Goal: Task Accomplishment & Management: Manage account settings

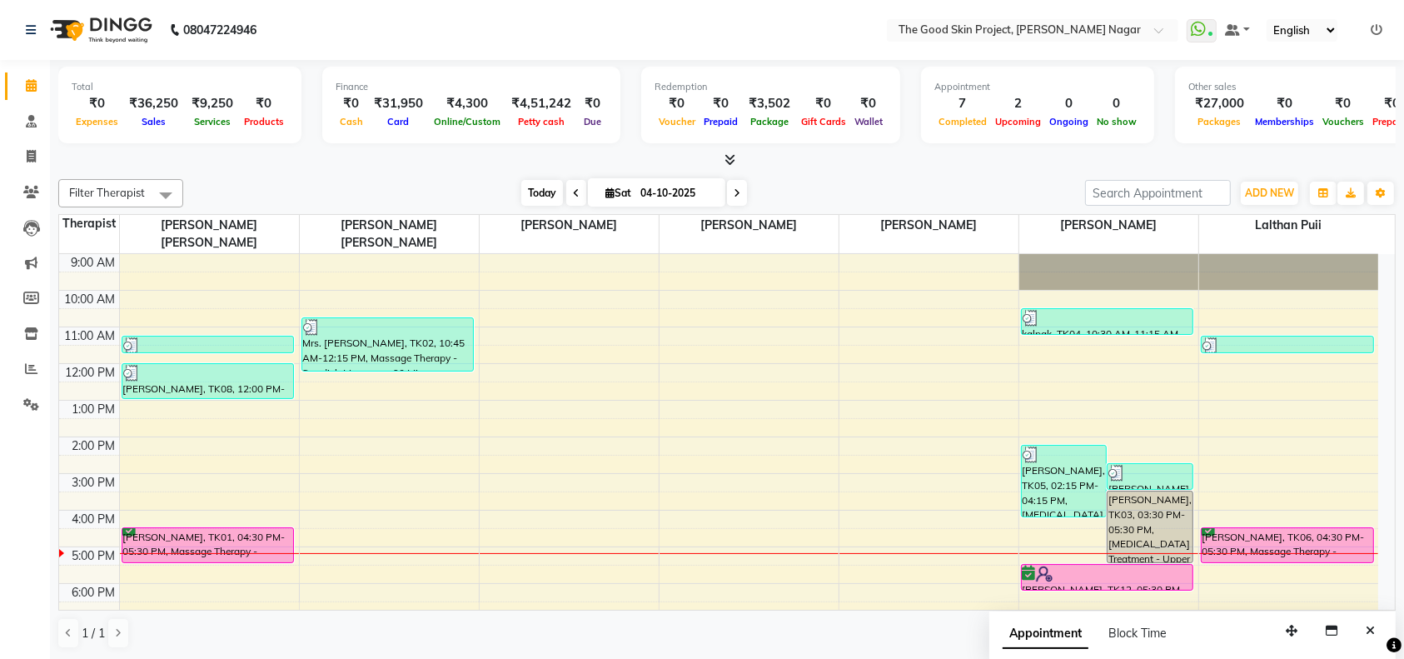
scroll to position [27, 0]
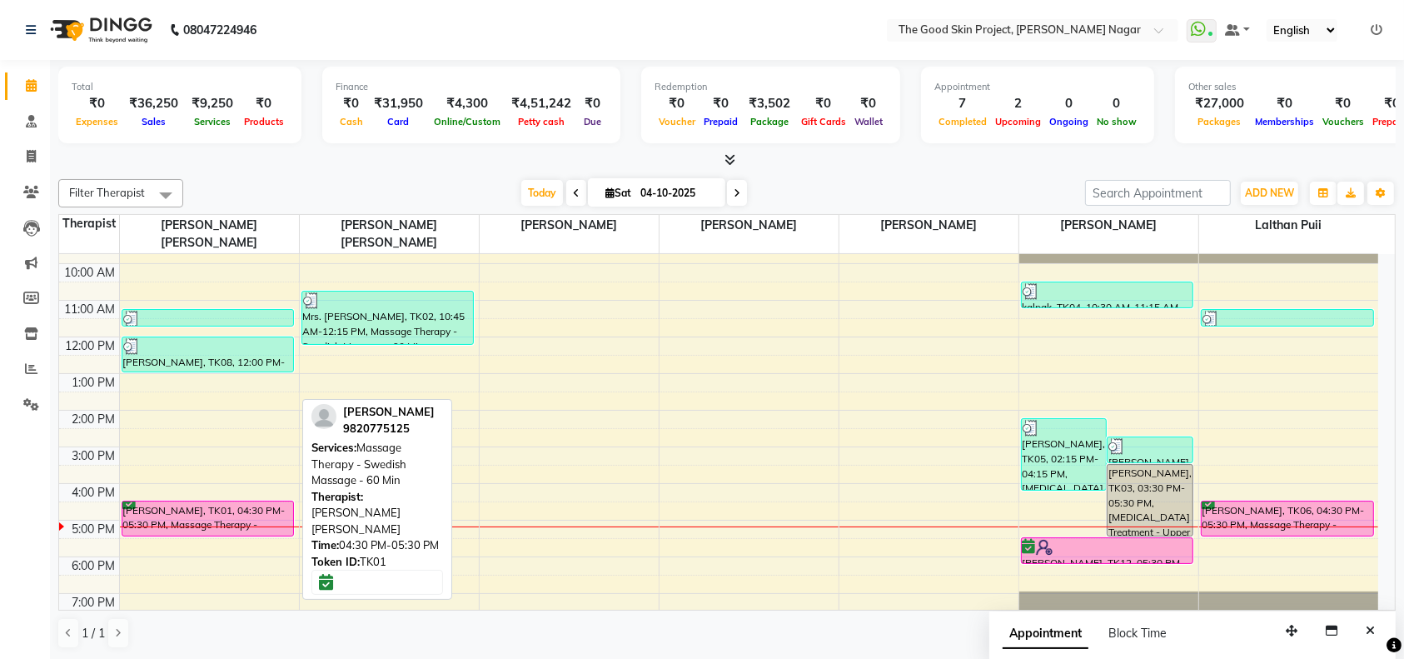
click at [239, 501] on div "Mr. Nitin Pandit, TK01, 04:30 PM-05:30 PM, Massage Therapy - Swedish Massage - …" at bounding box center [208, 518] width 172 height 34
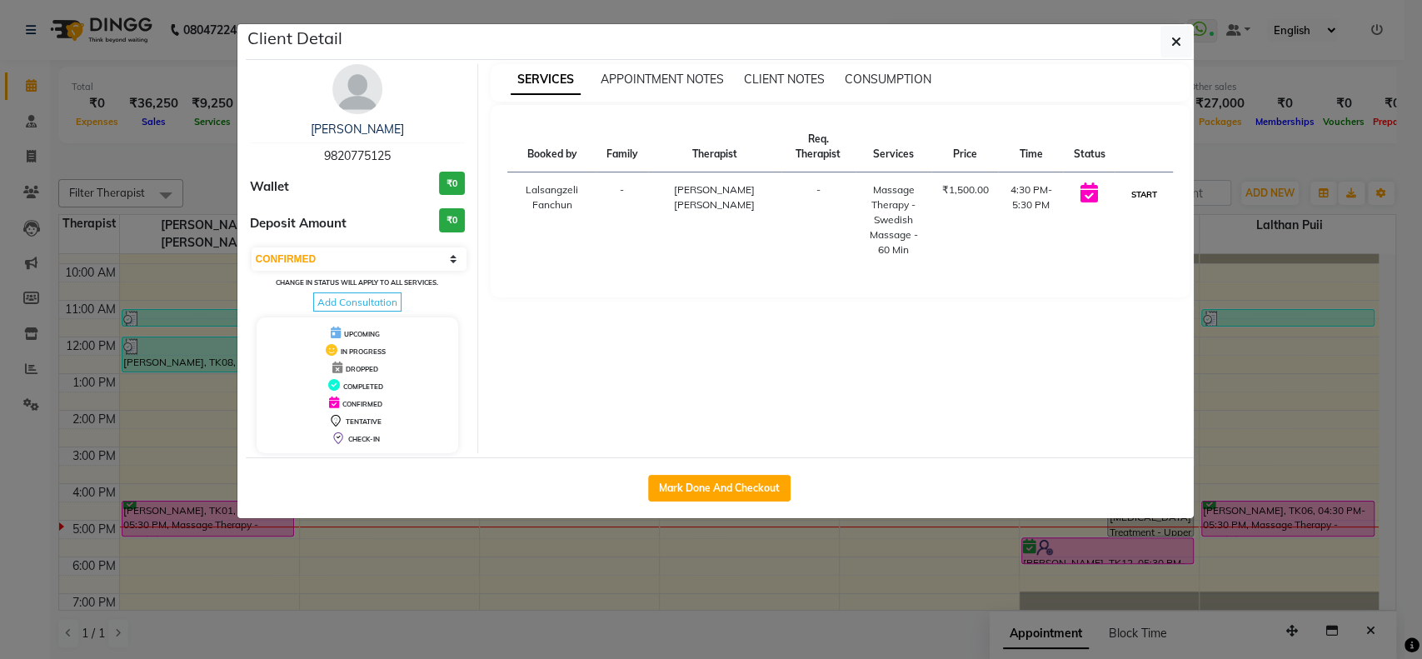
click at [1147, 187] on button "START" at bounding box center [1143, 194] width 34 height 21
select select "1"
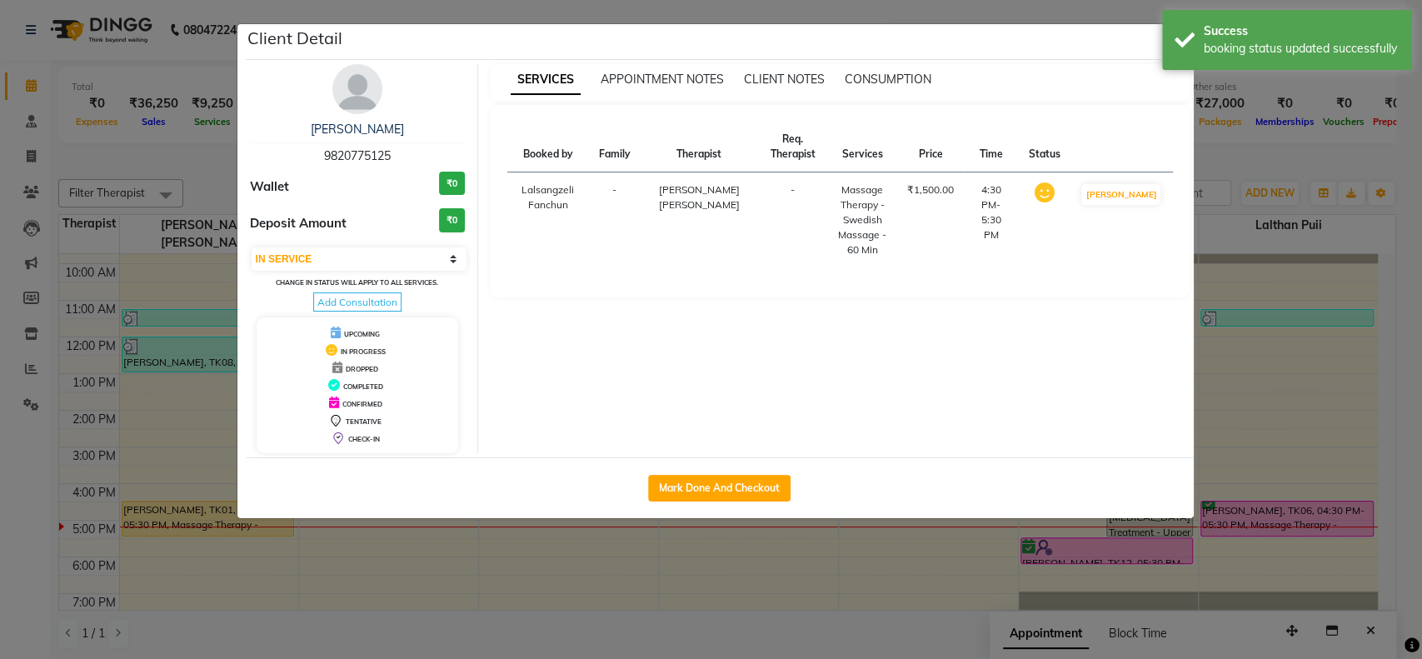
drag, startPoint x: 706, startPoint y: 485, endPoint x: 950, endPoint y: 457, distance: 245.6
click at [708, 485] on button "Mark Done And Checkout" at bounding box center [719, 488] width 142 height 27
select select "3005"
select select "service"
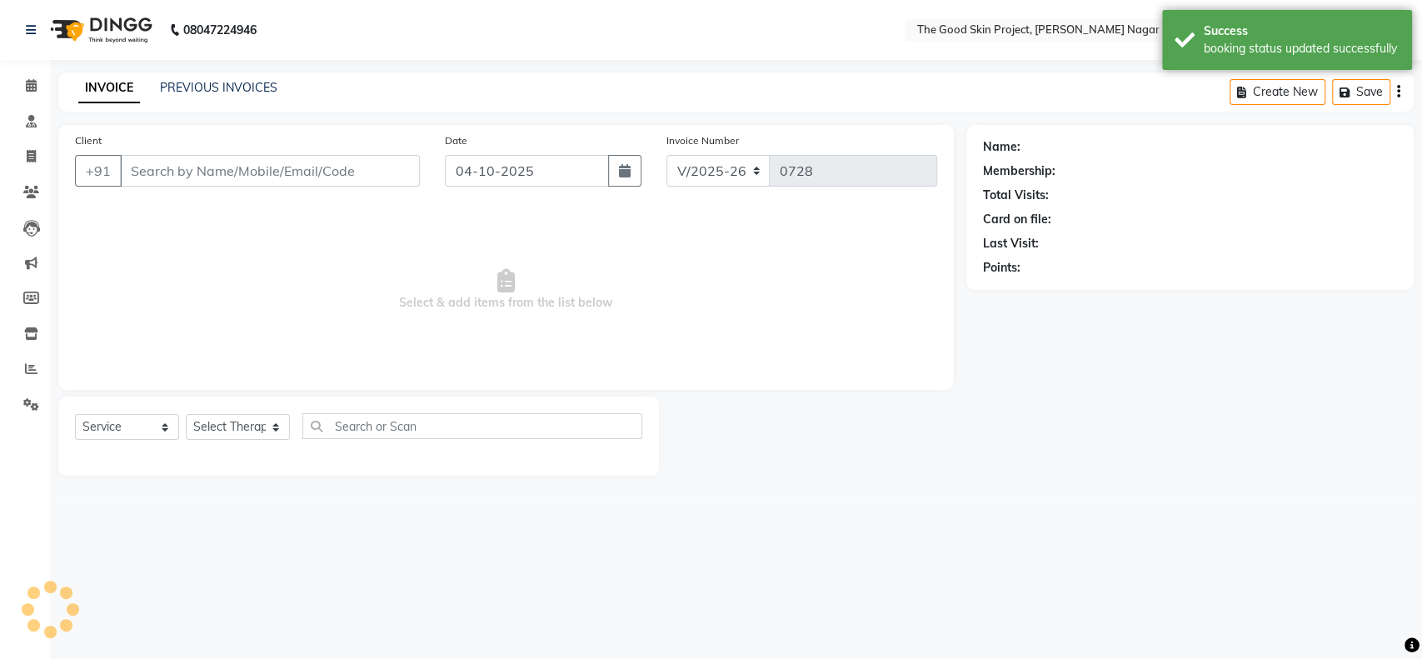
type input "9820775125"
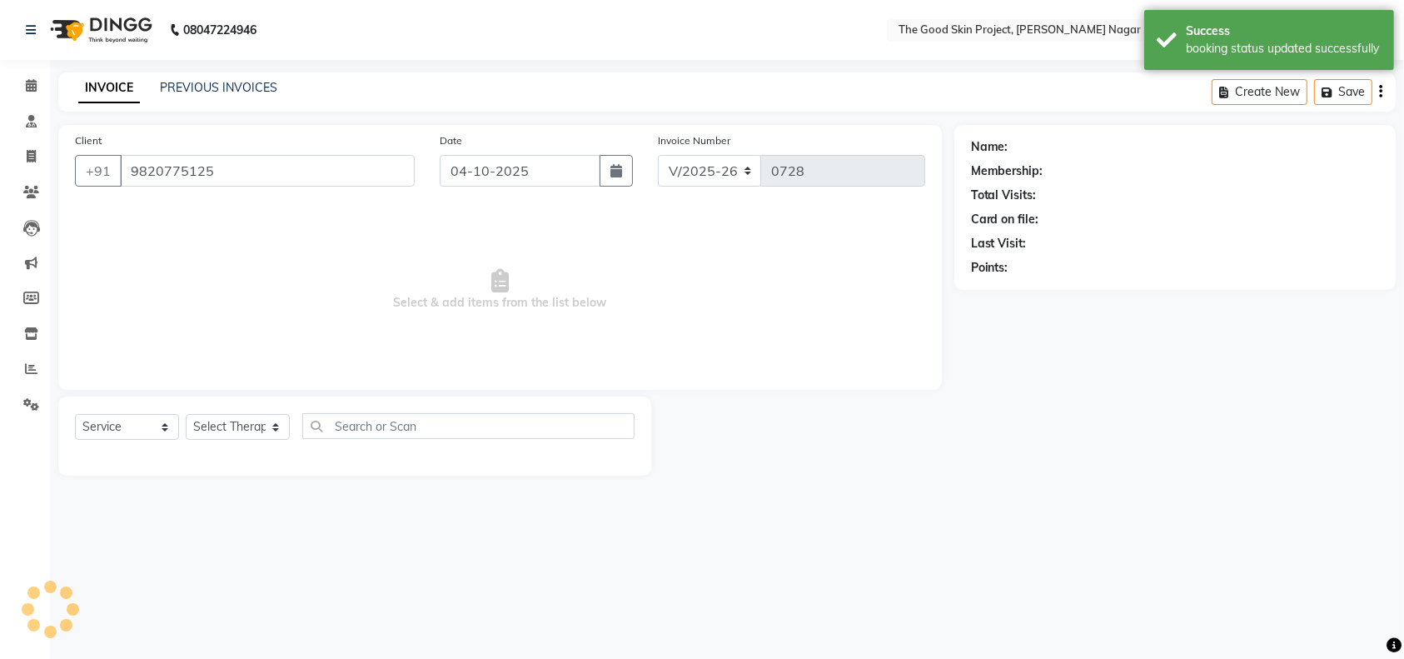
select select "45878"
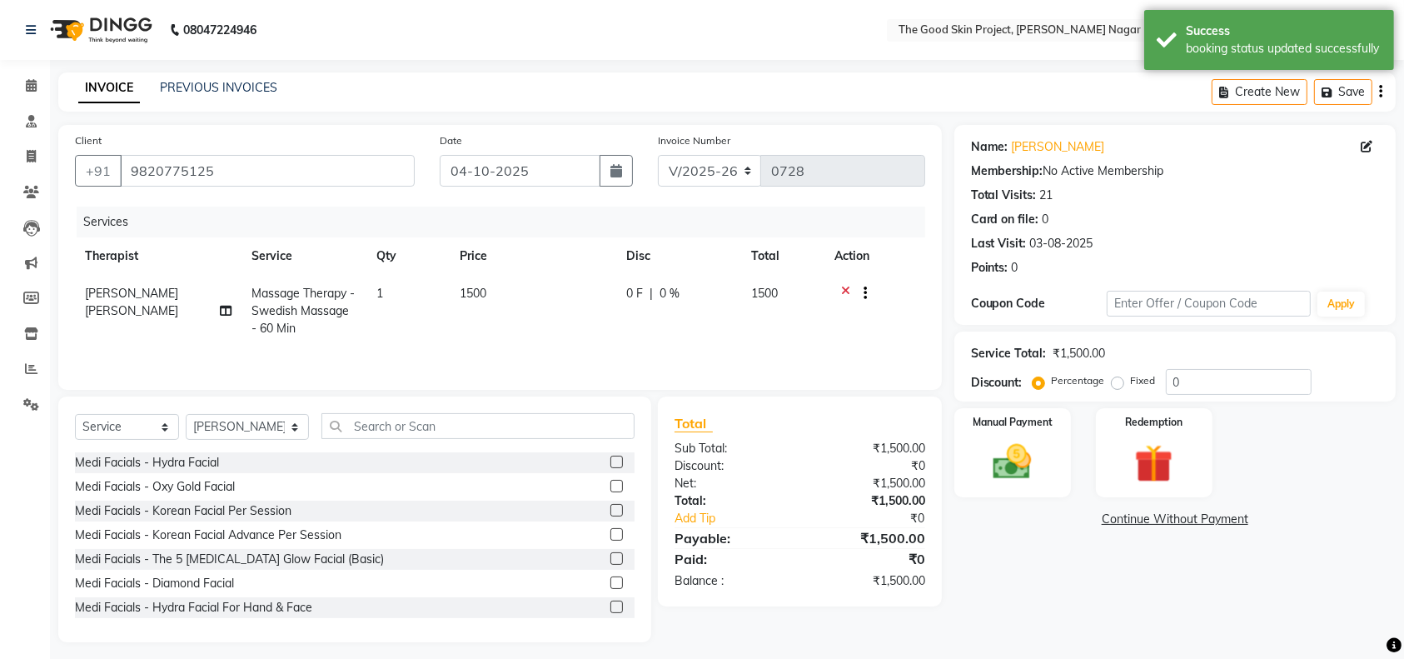
click at [847, 282] on td at bounding box center [875, 311] width 101 height 72
click at [845, 287] on icon at bounding box center [845, 295] width 9 height 21
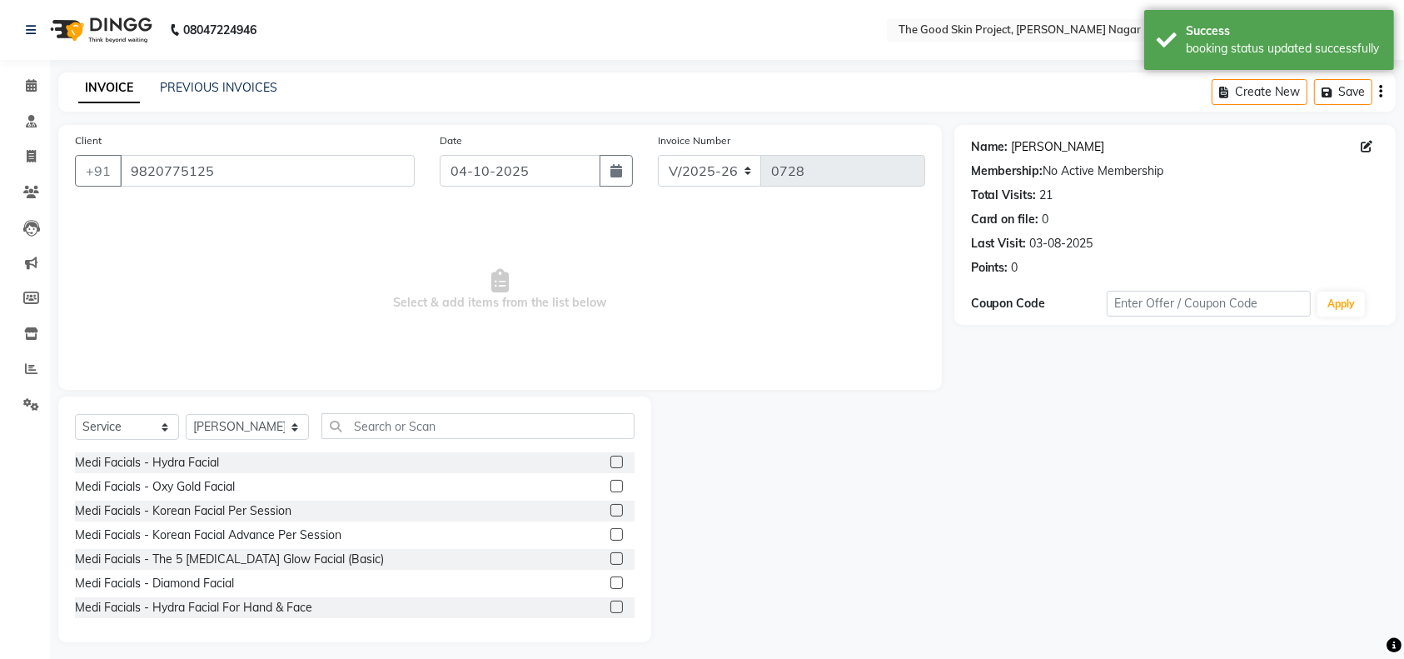
click at [1073, 146] on link "[PERSON_NAME]" at bounding box center [1058, 146] width 93 height 17
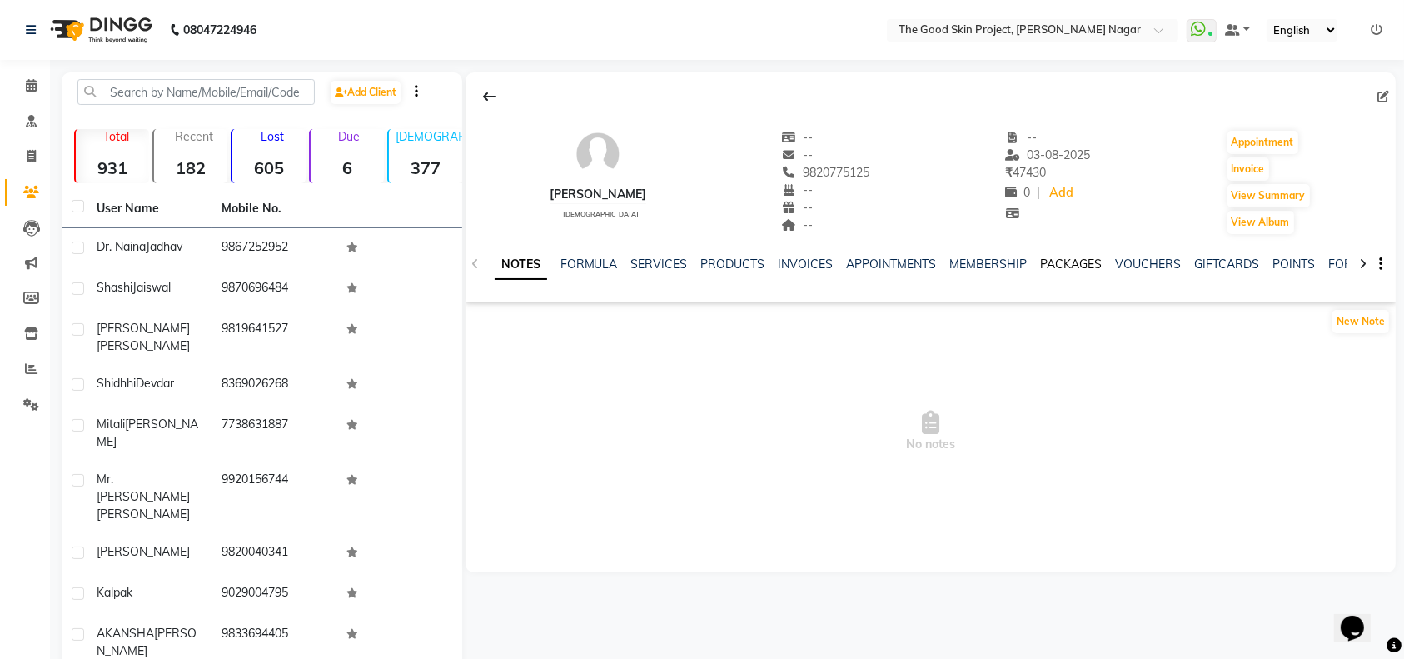
click at [1050, 261] on link "PACKAGES" at bounding box center [1072, 264] width 62 height 15
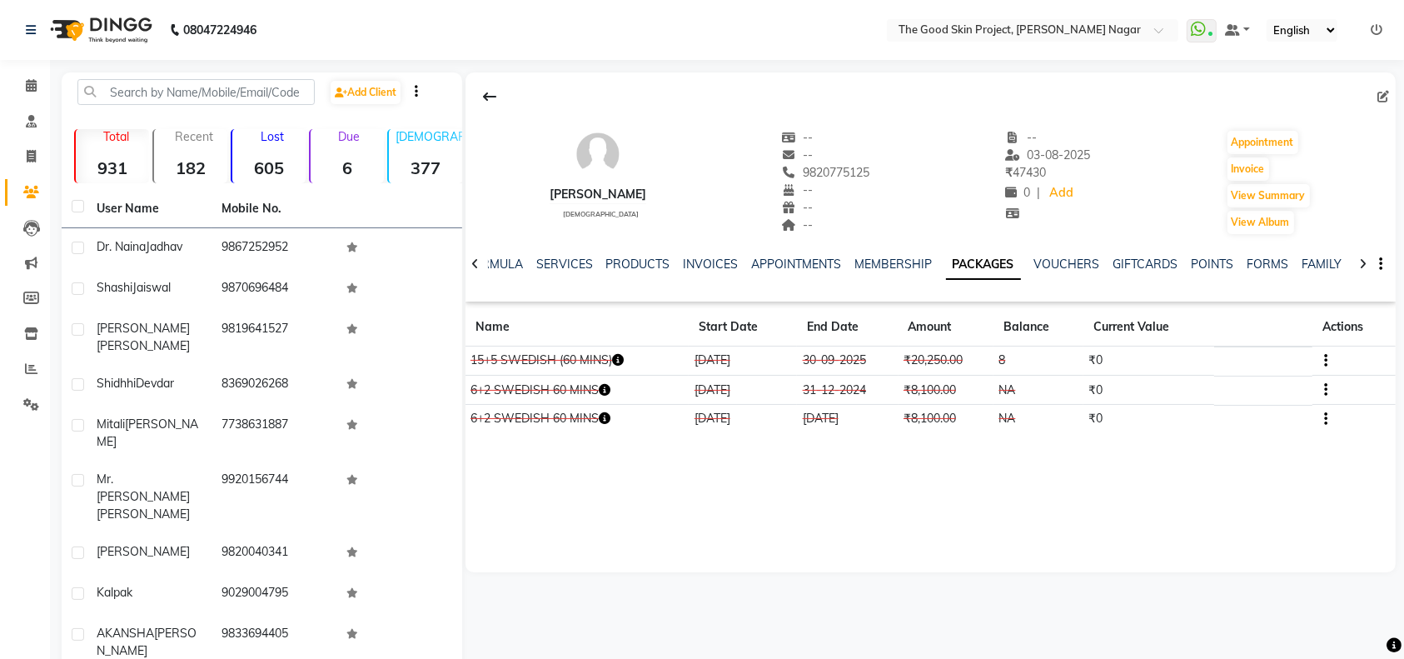
click at [1324, 357] on button "button" at bounding box center [1324, 360] width 10 height 17
click at [1212, 362] on div "Edit" at bounding box center [1245, 360] width 109 height 21
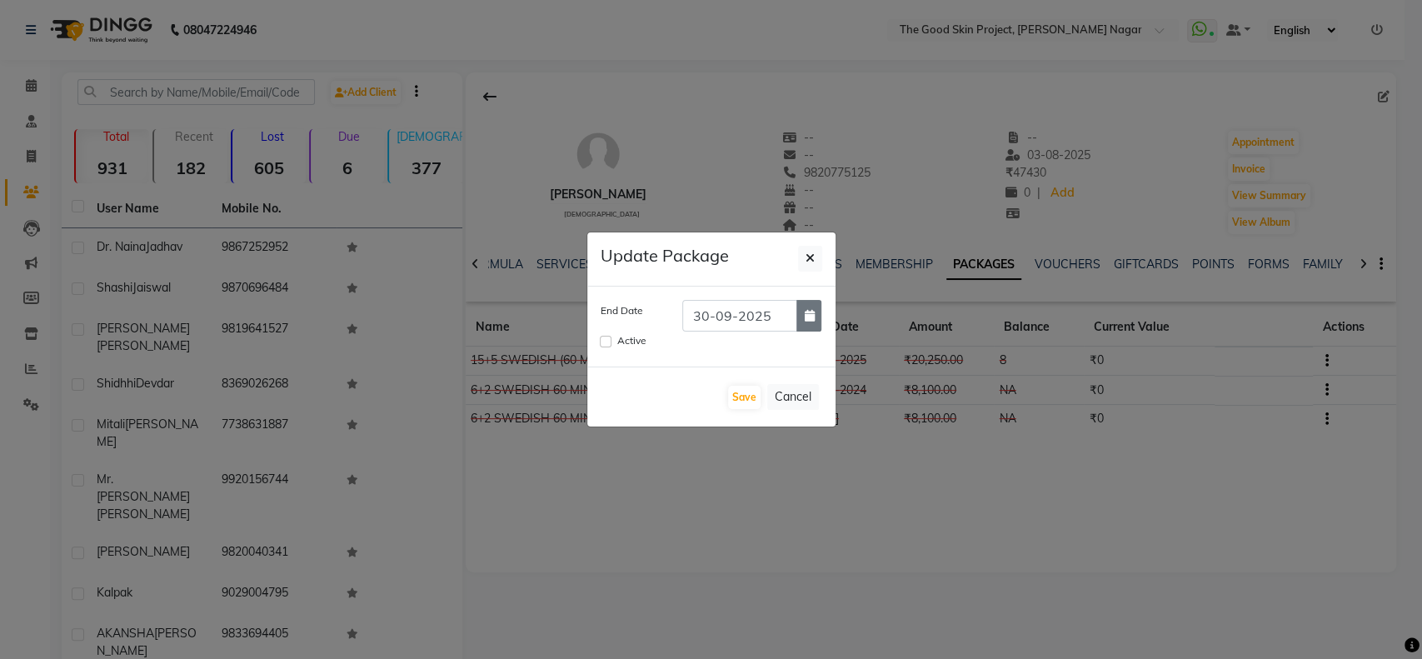
click at [810, 317] on icon "button" at bounding box center [809, 316] width 10 height 12
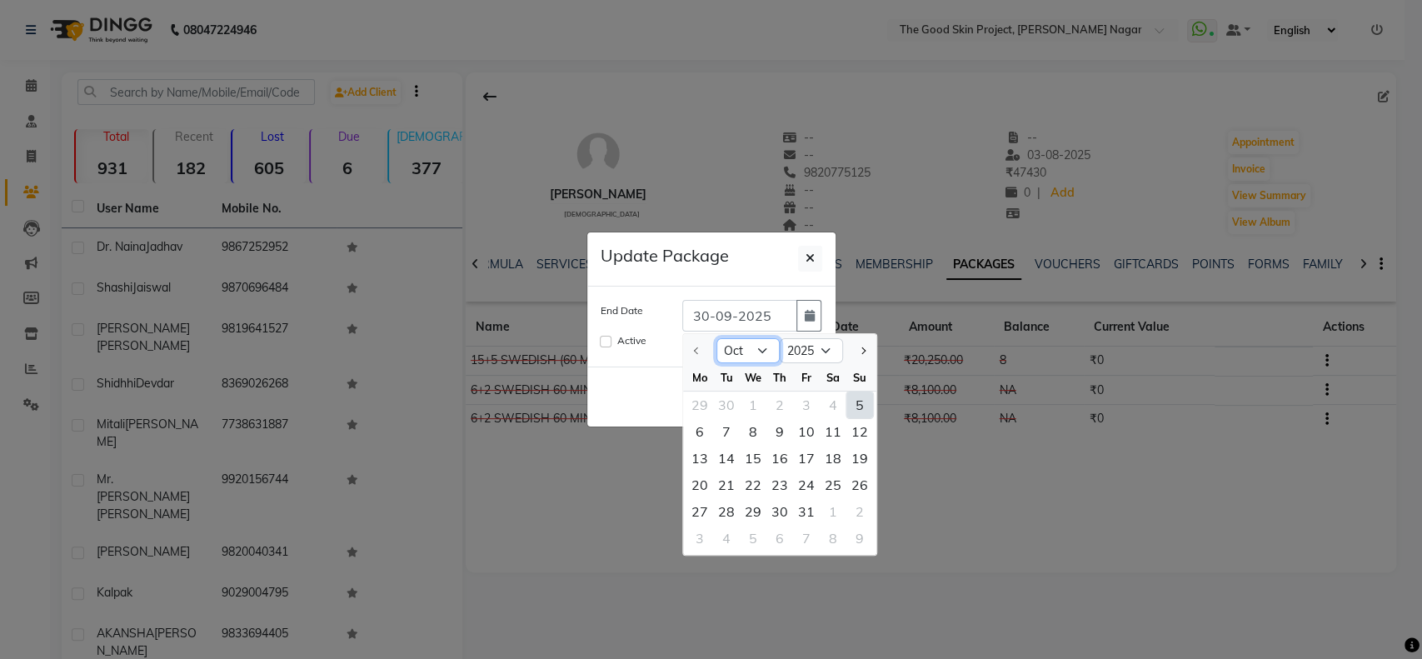
click at [764, 351] on select "Oct Nov Dec" at bounding box center [747, 350] width 63 height 25
select select "12"
click at [716, 338] on select "Oct Nov Dec" at bounding box center [747, 350] width 63 height 25
click at [755, 508] on div "31" at bounding box center [753, 511] width 27 height 27
type input "[DATE]"
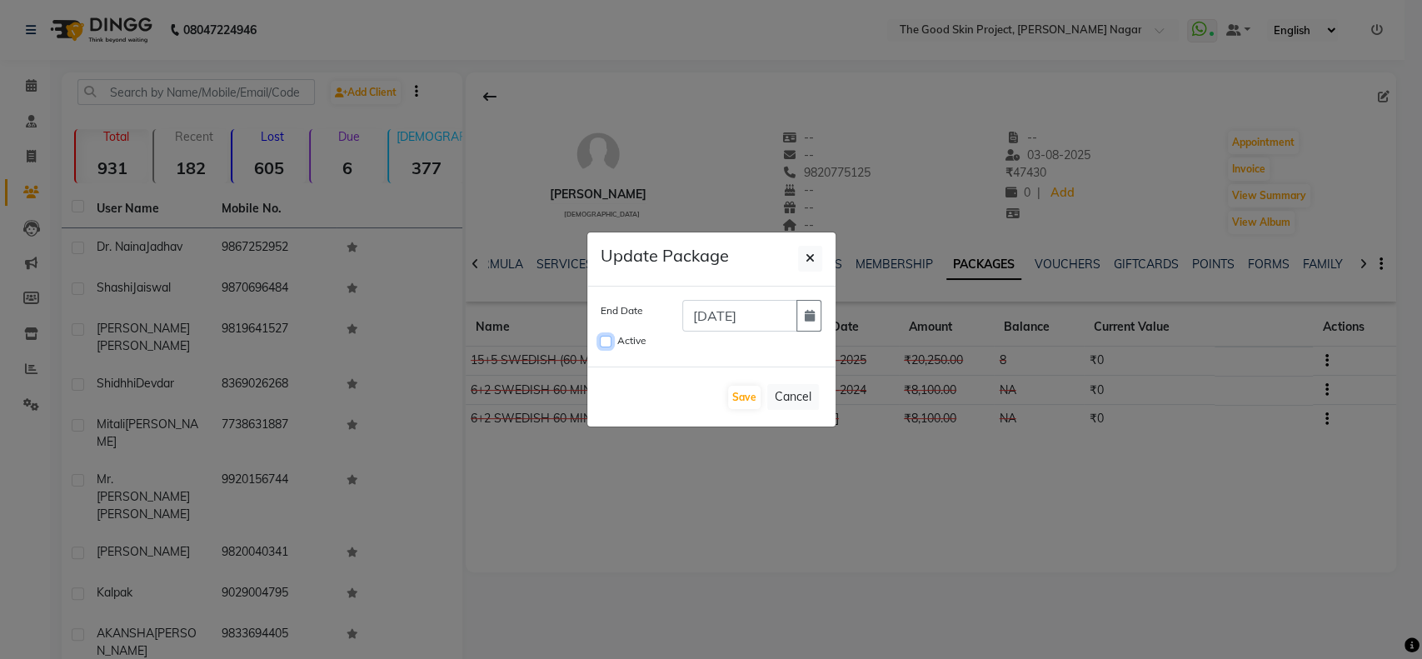
click at [607, 338] on input "Active" at bounding box center [606, 342] width 12 height 12
checkbox input "true"
click at [739, 393] on button "Save" at bounding box center [744, 397] width 32 height 23
checkbox input "false"
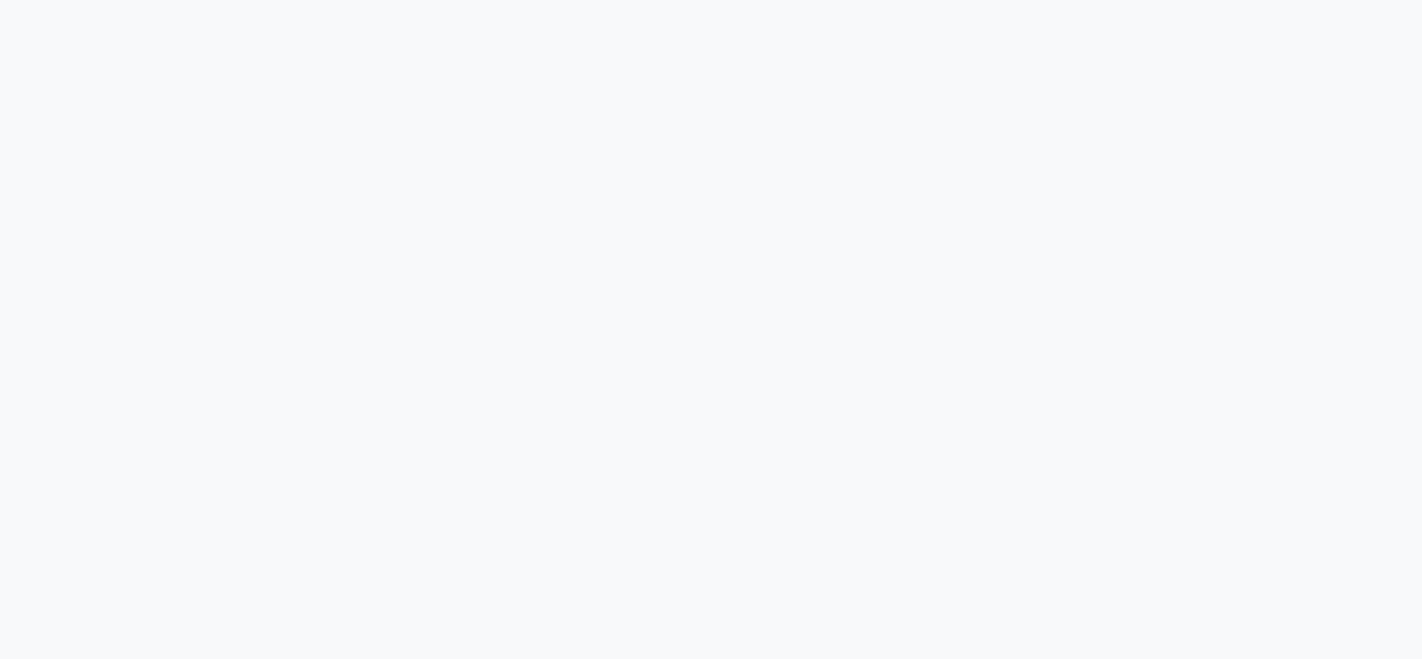
select select "3005"
select select "service"
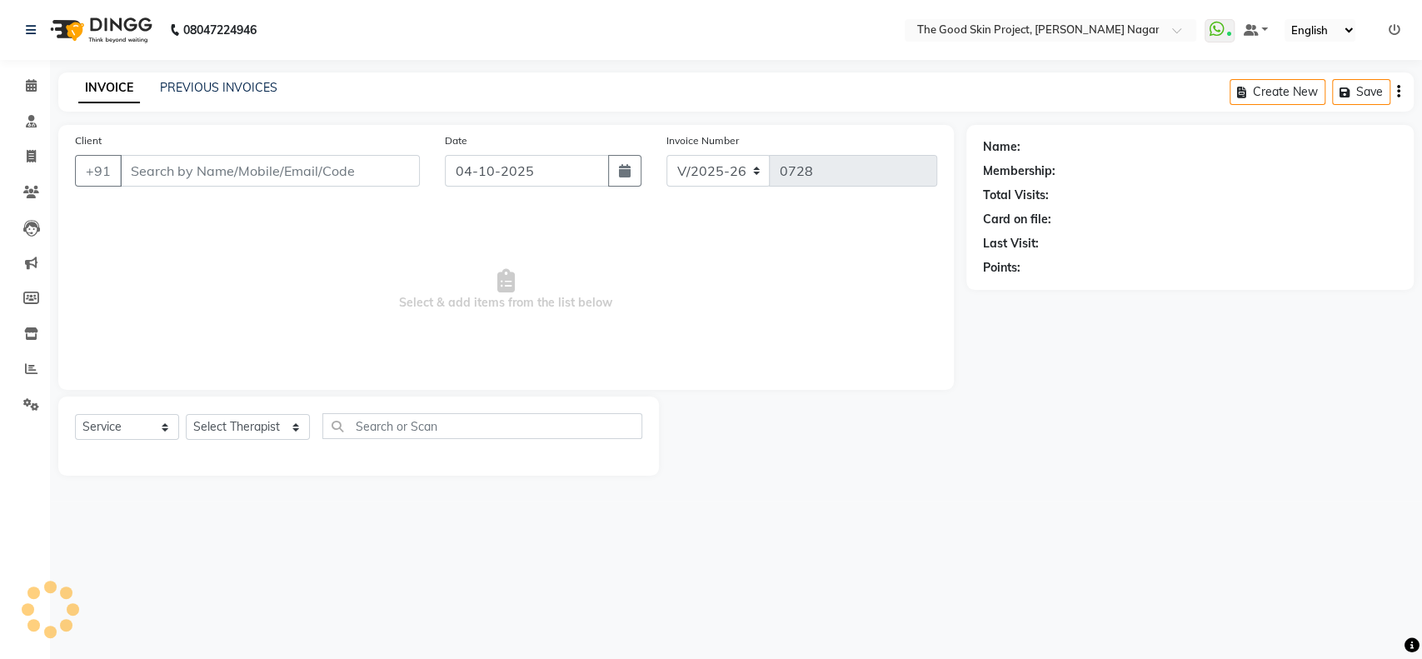
type input "9820775125"
select select "45878"
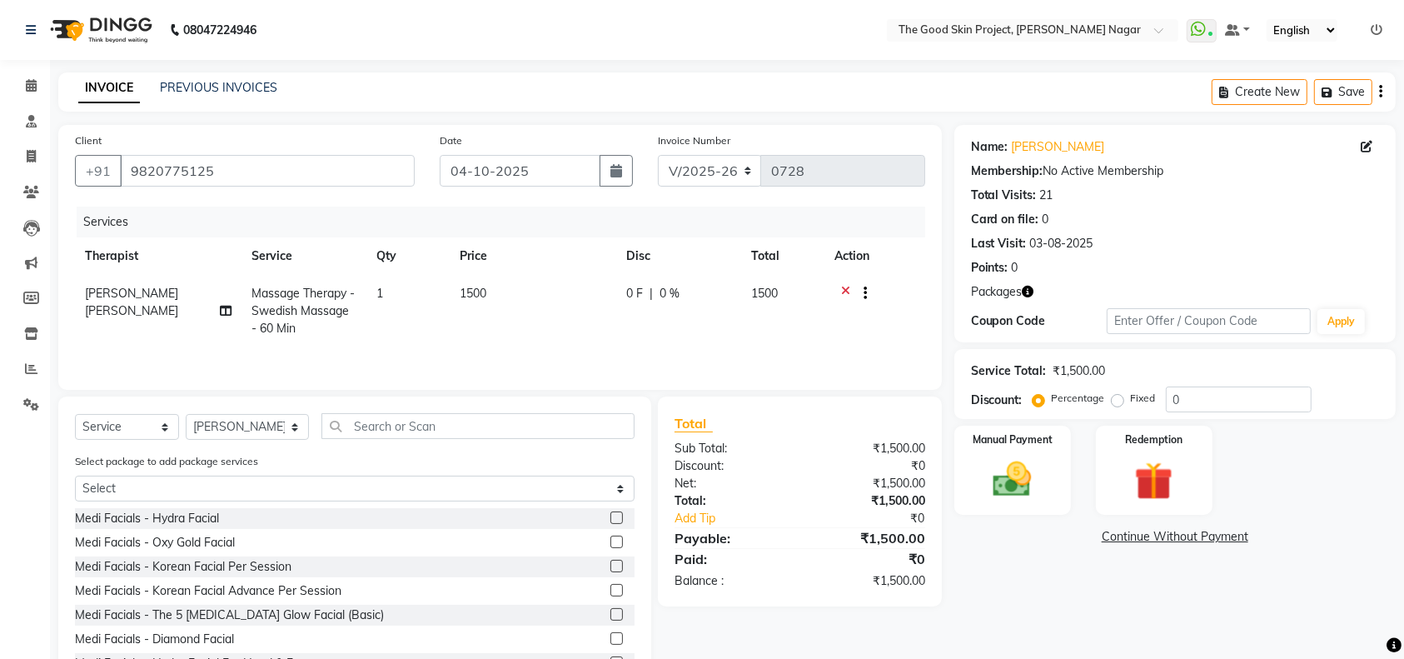
click at [845, 288] on icon at bounding box center [845, 295] width 9 height 21
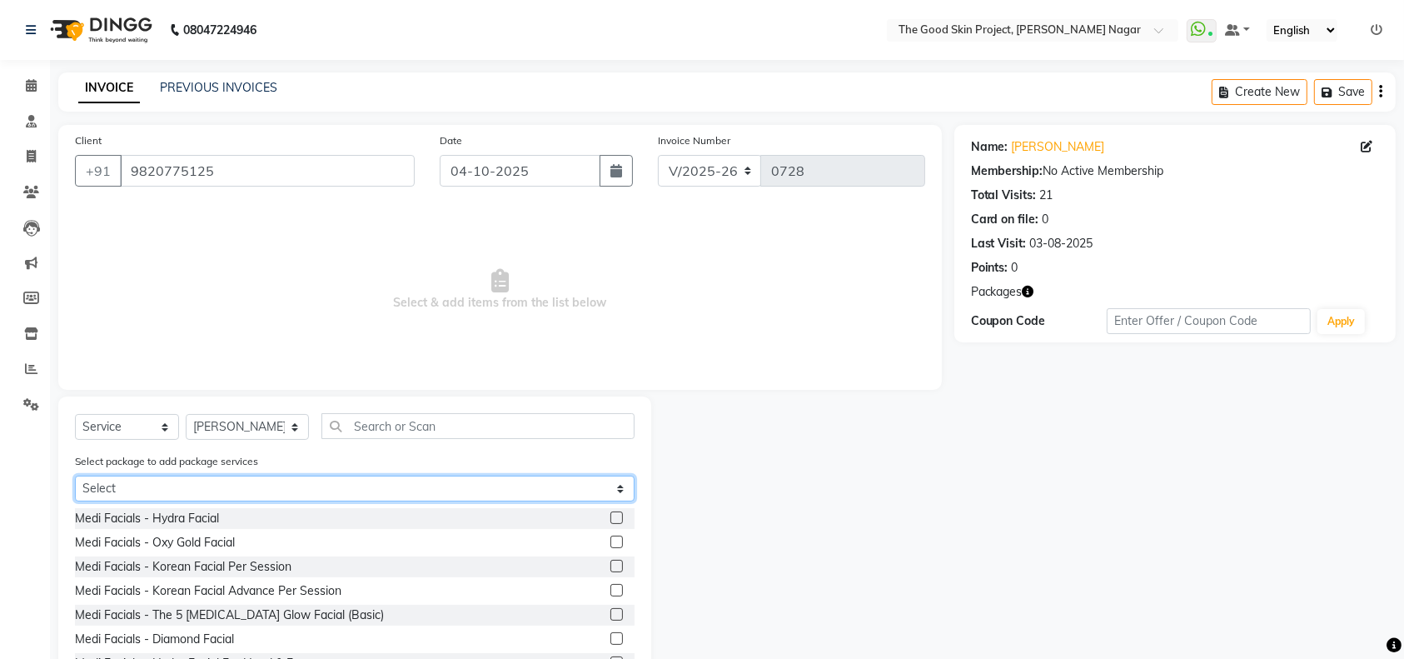
click at [617, 484] on select "Select 15+5 SWEDISH (60 MINS)" at bounding box center [355, 489] width 560 height 26
select select "1: Object"
click at [75, 476] on select "Select 15+5 SWEDISH (60 MINS)" at bounding box center [355, 489] width 560 height 26
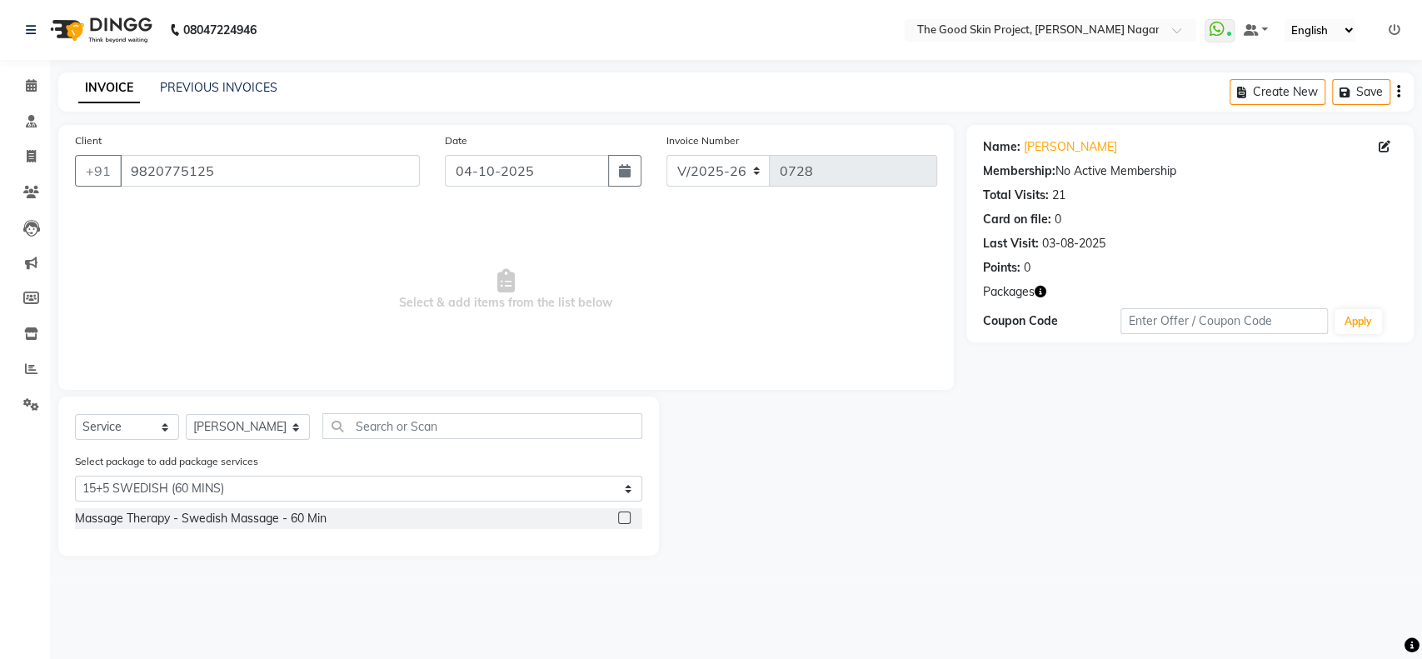
click at [623, 515] on label at bounding box center [624, 517] width 12 height 12
click at [623, 515] on input "checkbox" at bounding box center [623, 518] width 11 height 11
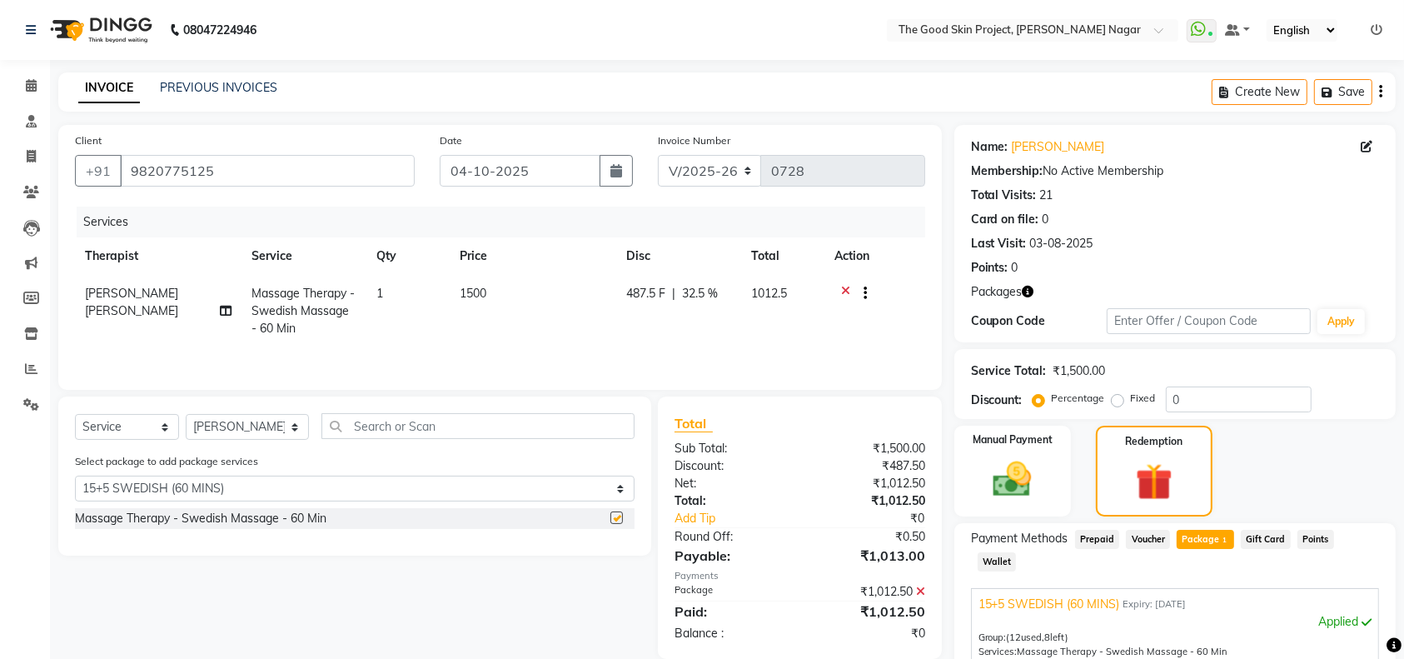
checkbox input "false"
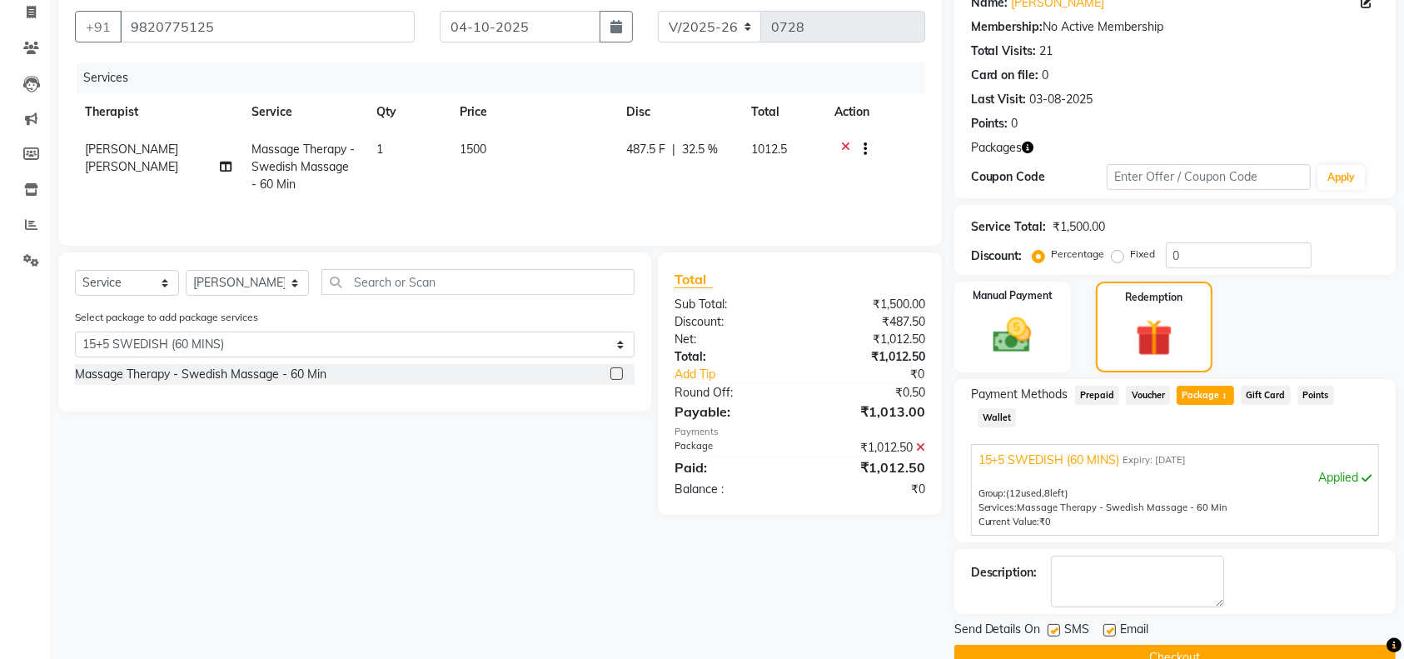
scroll to position [157, 0]
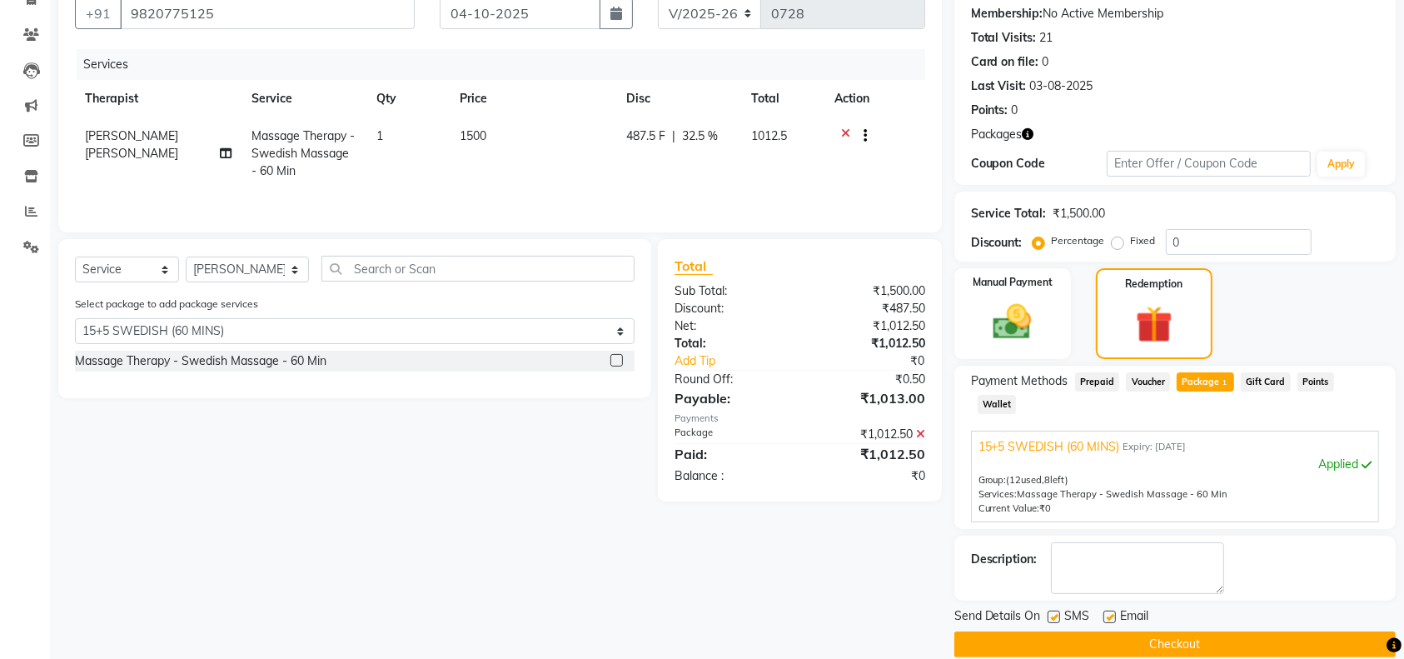
click at [1053, 611] on label at bounding box center [1054, 617] width 12 height 12
click at [1053, 612] on input "checkbox" at bounding box center [1053, 617] width 11 height 11
checkbox input "false"
click at [1108, 611] on label at bounding box center [1110, 617] width 12 height 12
click at [1108, 612] on input "checkbox" at bounding box center [1109, 617] width 11 height 11
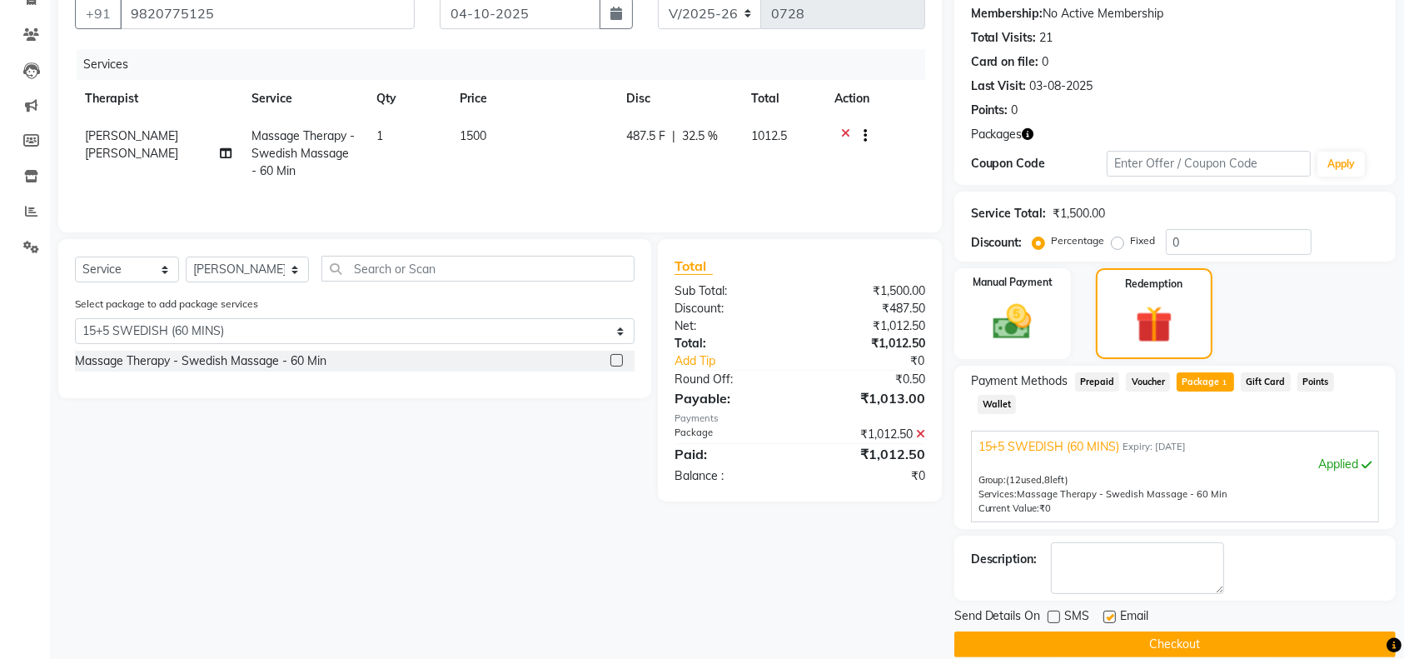
checkbox input "false"
click at [1139, 631] on button "Checkout" at bounding box center [1175, 644] width 441 height 26
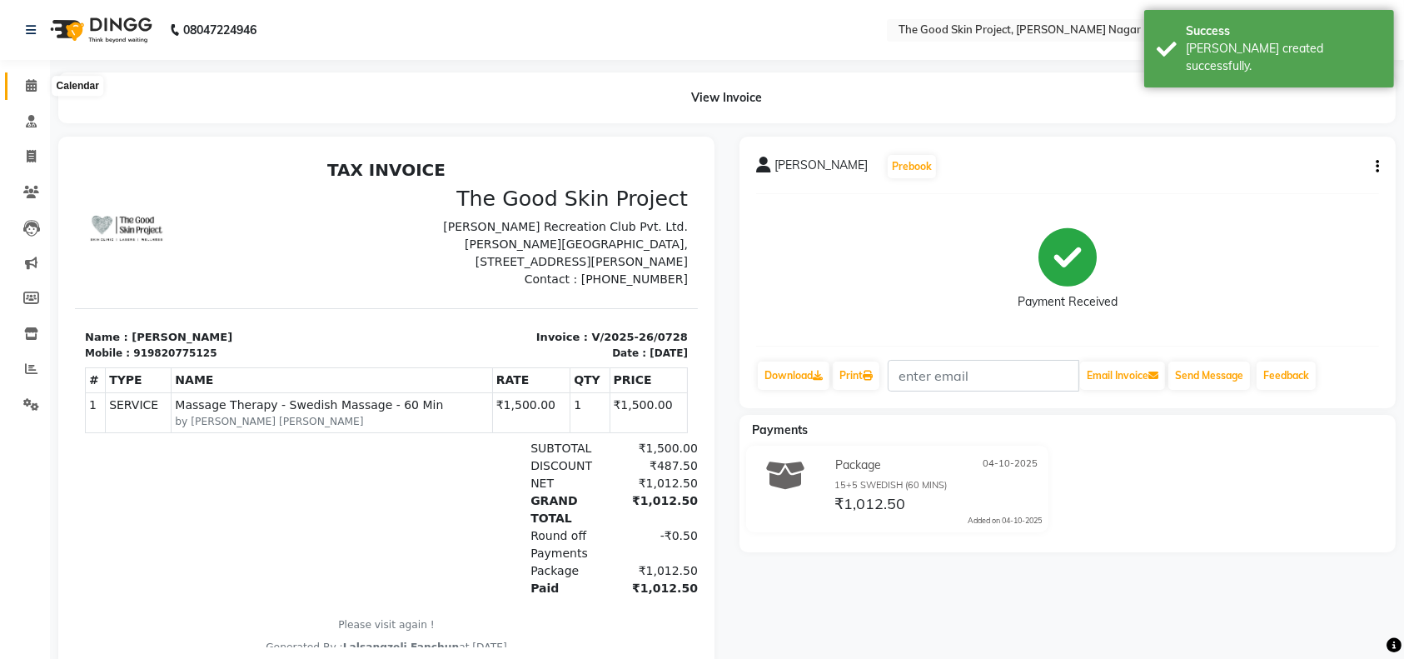
click at [34, 84] on icon at bounding box center [31, 85] width 11 height 12
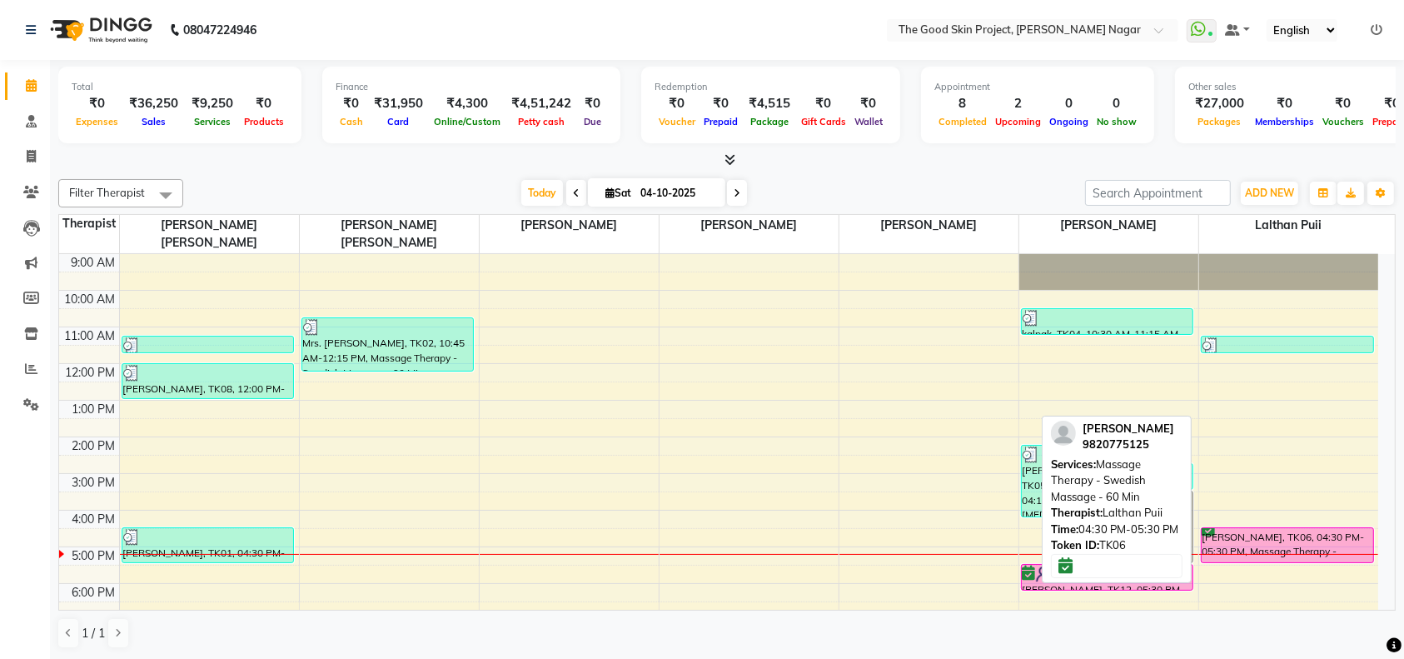
click at [1256, 528] on div "Mrs. Pandit, TK06, 04:30 PM-05:30 PM, Massage Therapy - Swedish Massage - 60 Min" at bounding box center [1288, 545] width 172 height 34
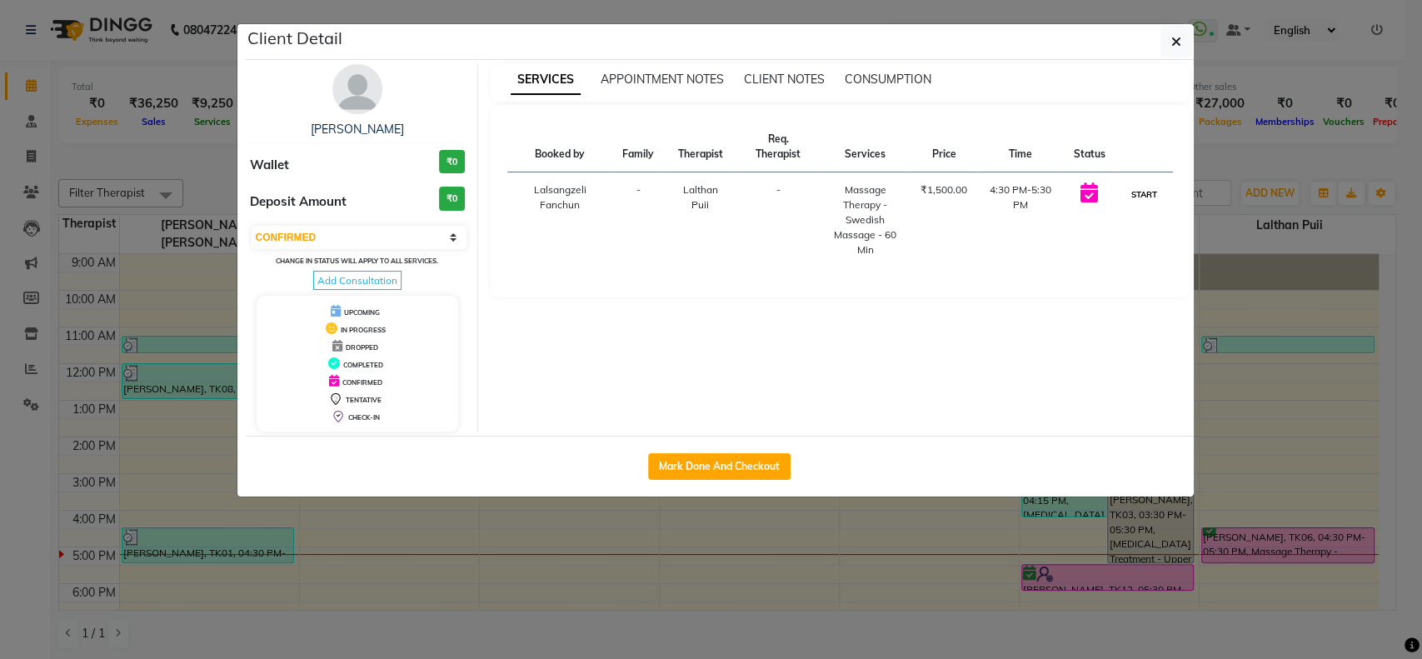
click at [1139, 190] on button "START" at bounding box center [1143, 194] width 34 height 21
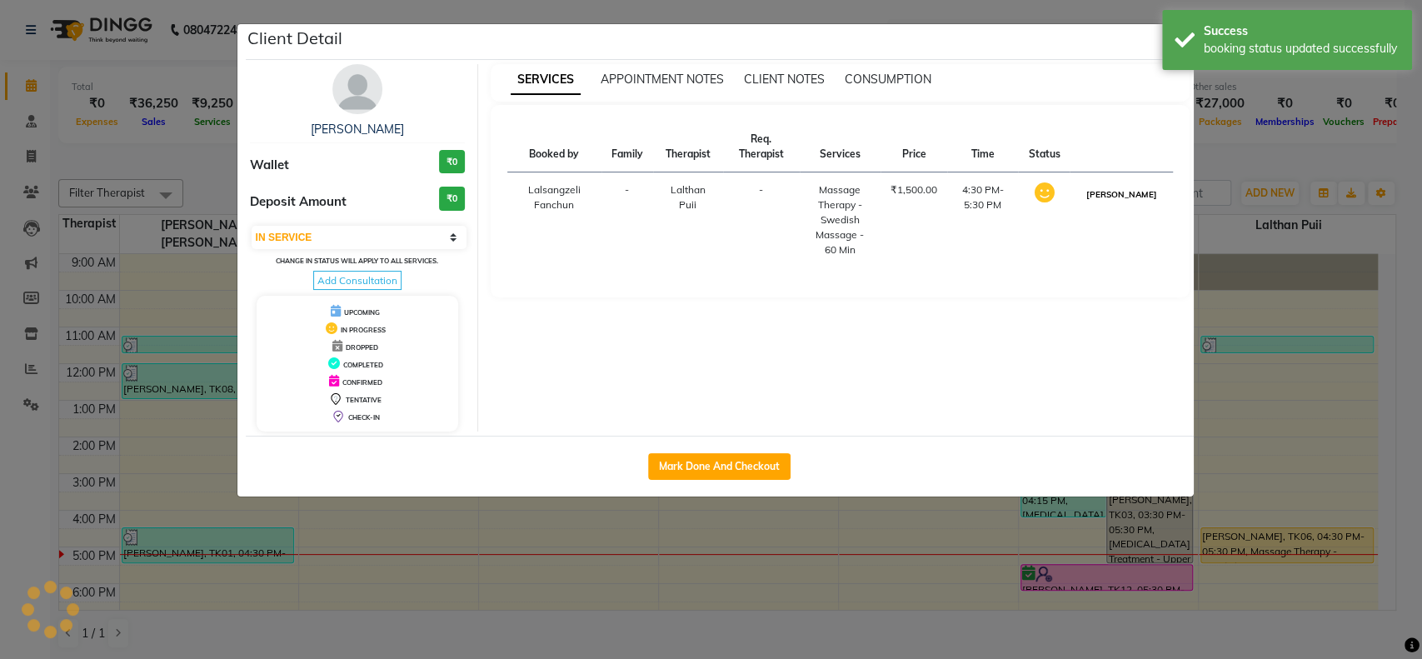
click at [1146, 194] on button "MARK DONE" at bounding box center [1120, 194] width 79 height 21
select select "3"
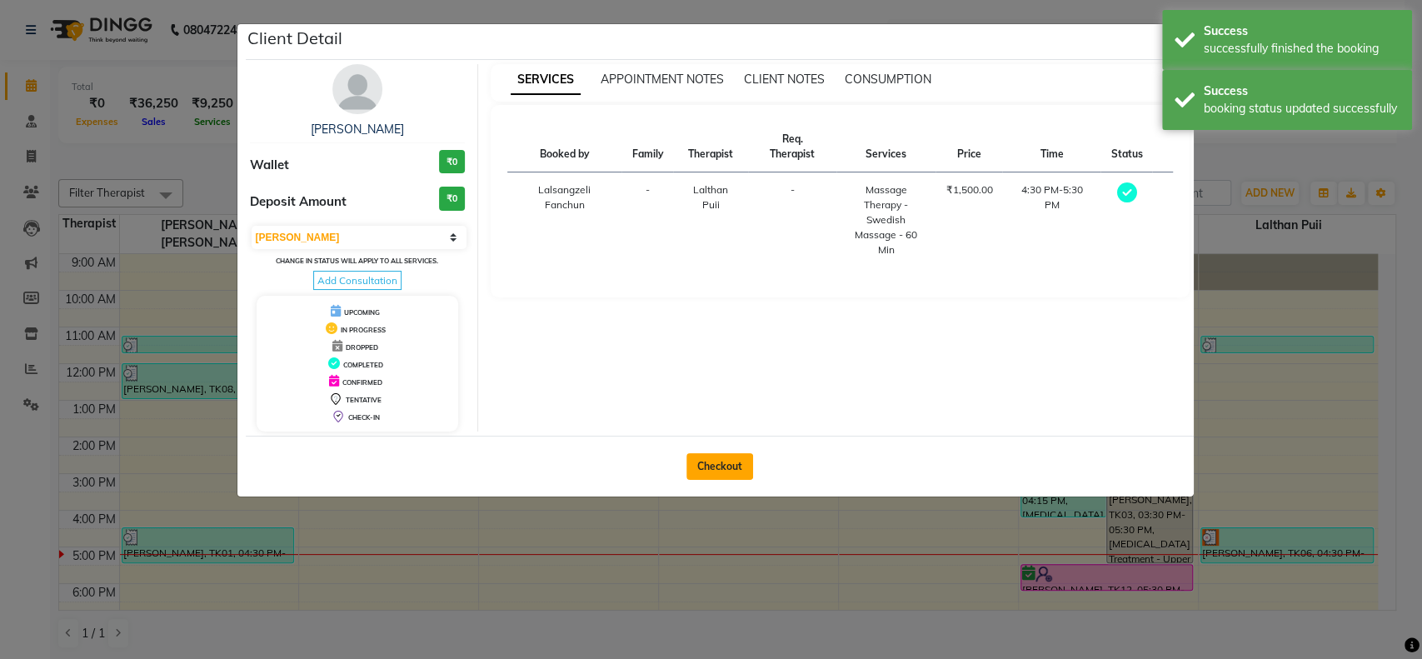
click at [701, 461] on button "Checkout" at bounding box center [719, 466] width 67 height 27
select select "3005"
select select "service"
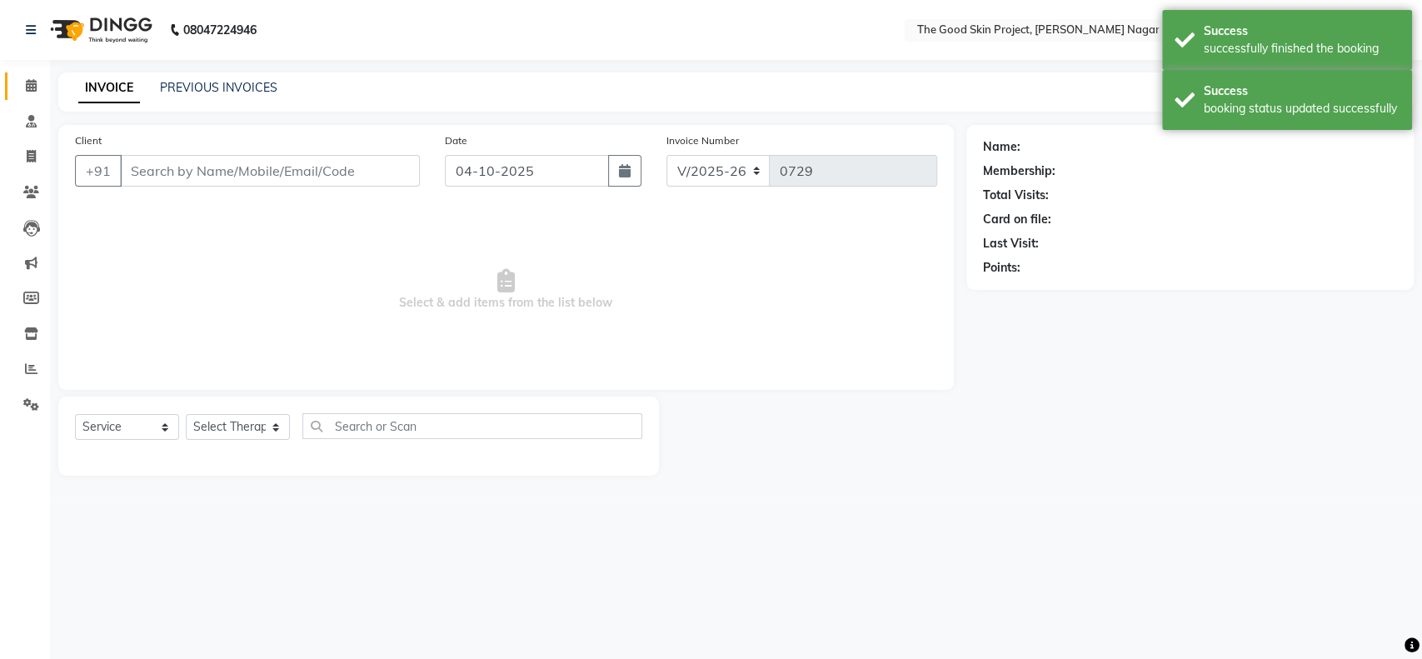
type input "9820775125"
select select "69127"
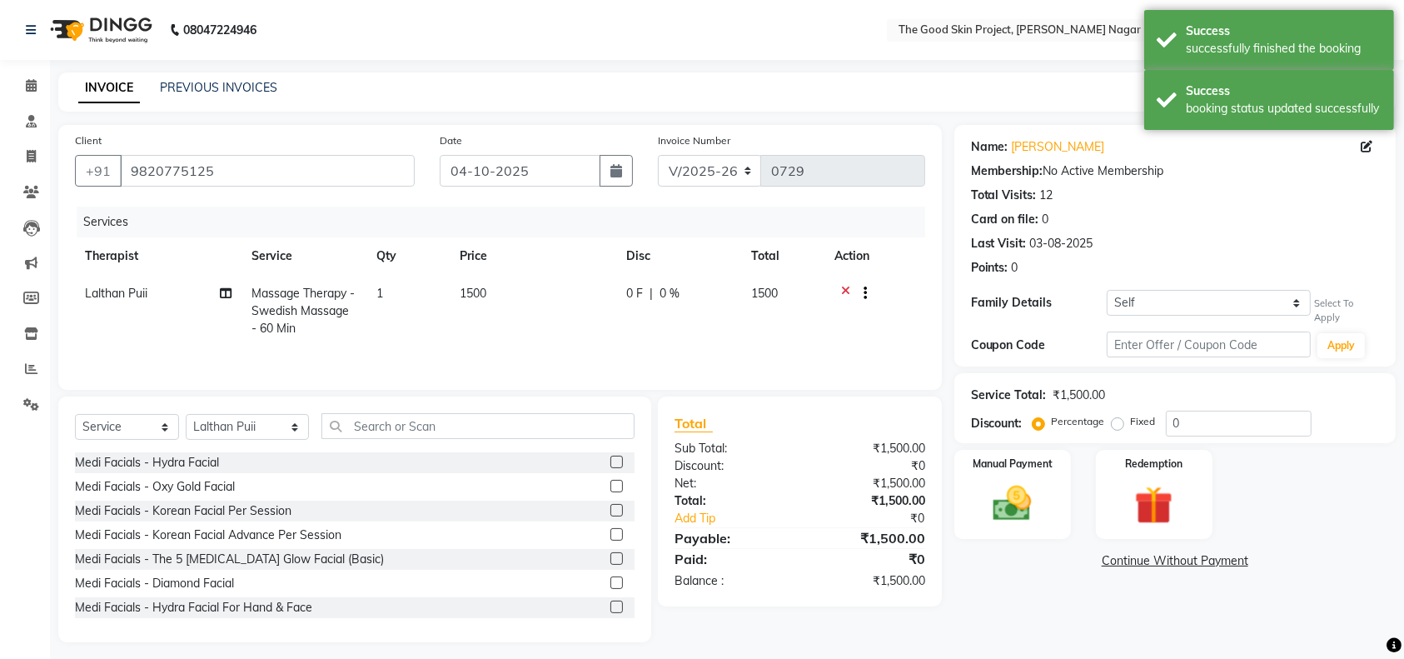
click at [844, 288] on icon at bounding box center [845, 295] width 9 height 21
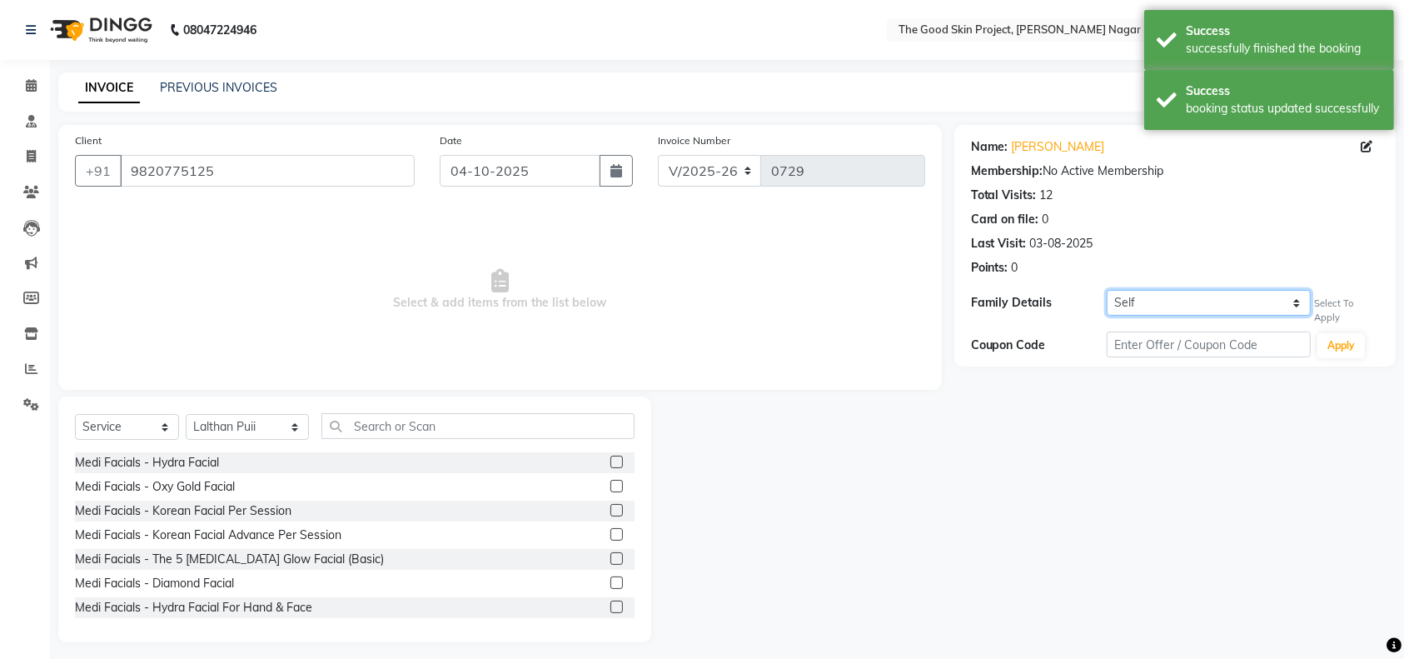
click at [1239, 303] on select "Self Mr. Nitin Pandit" at bounding box center [1209, 303] width 204 height 26
select select "1040878"
click at [1107, 290] on select "Self Mr. Nitin Pandit" at bounding box center [1209, 303] width 204 height 26
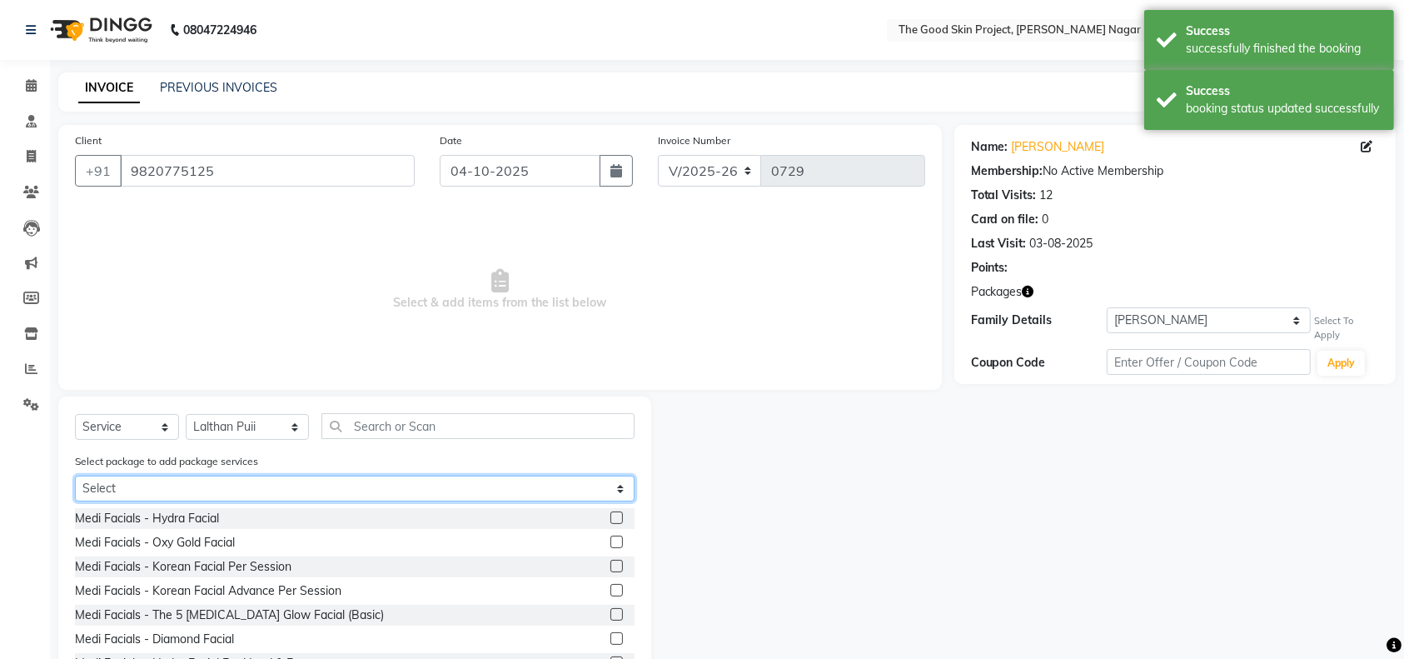
click at [605, 490] on select "Select 15+5 SWEDISH (60 MINS)" at bounding box center [355, 489] width 560 height 26
select select "1: Object"
click at [75, 476] on select "Select 15+5 SWEDISH (60 MINS)" at bounding box center [355, 489] width 560 height 26
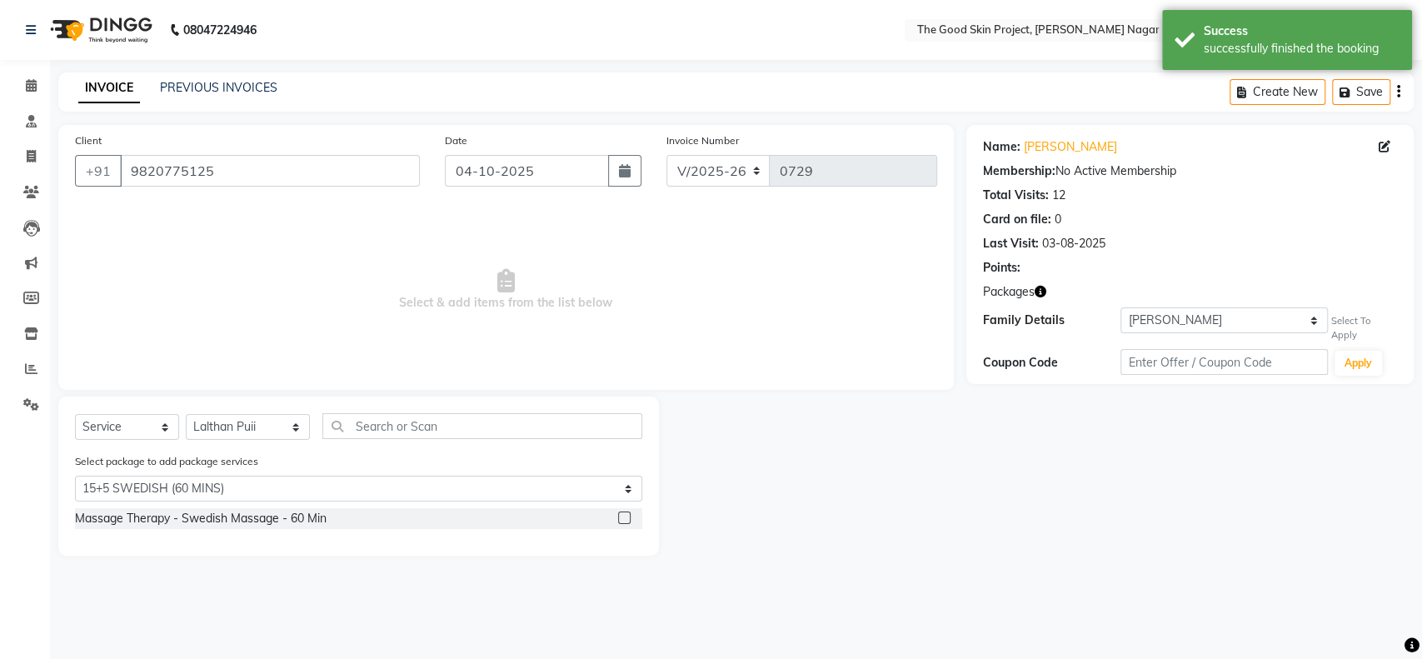
click at [621, 519] on label at bounding box center [624, 517] width 12 height 12
click at [621, 519] on input "checkbox" at bounding box center [623, 518] width 11 height 11
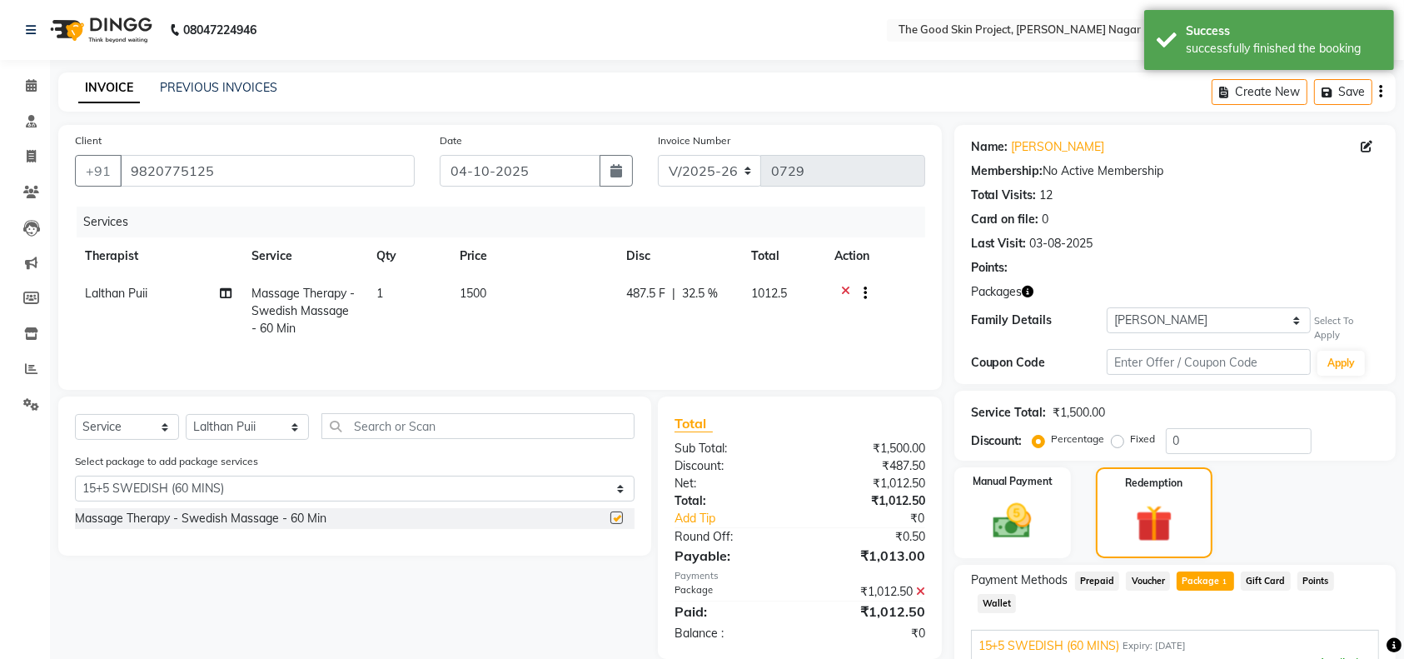
checkbox input "false"
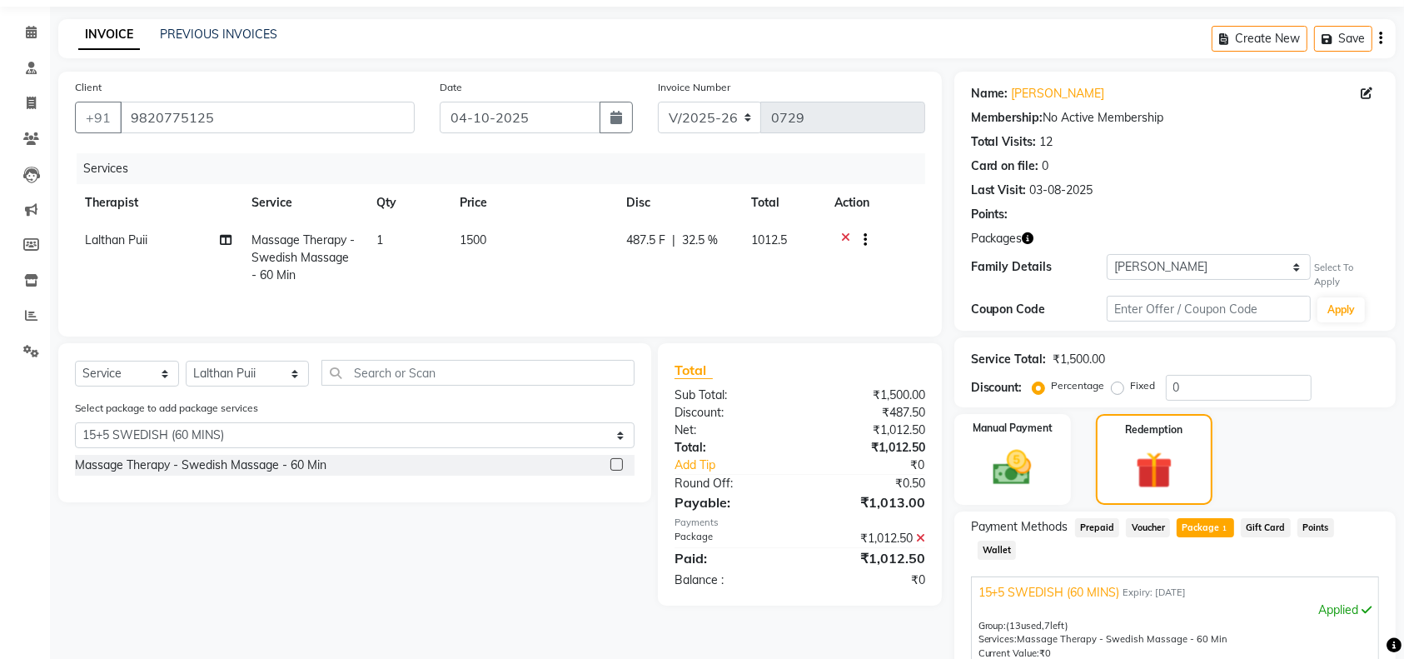
scroll to position [198, 0]
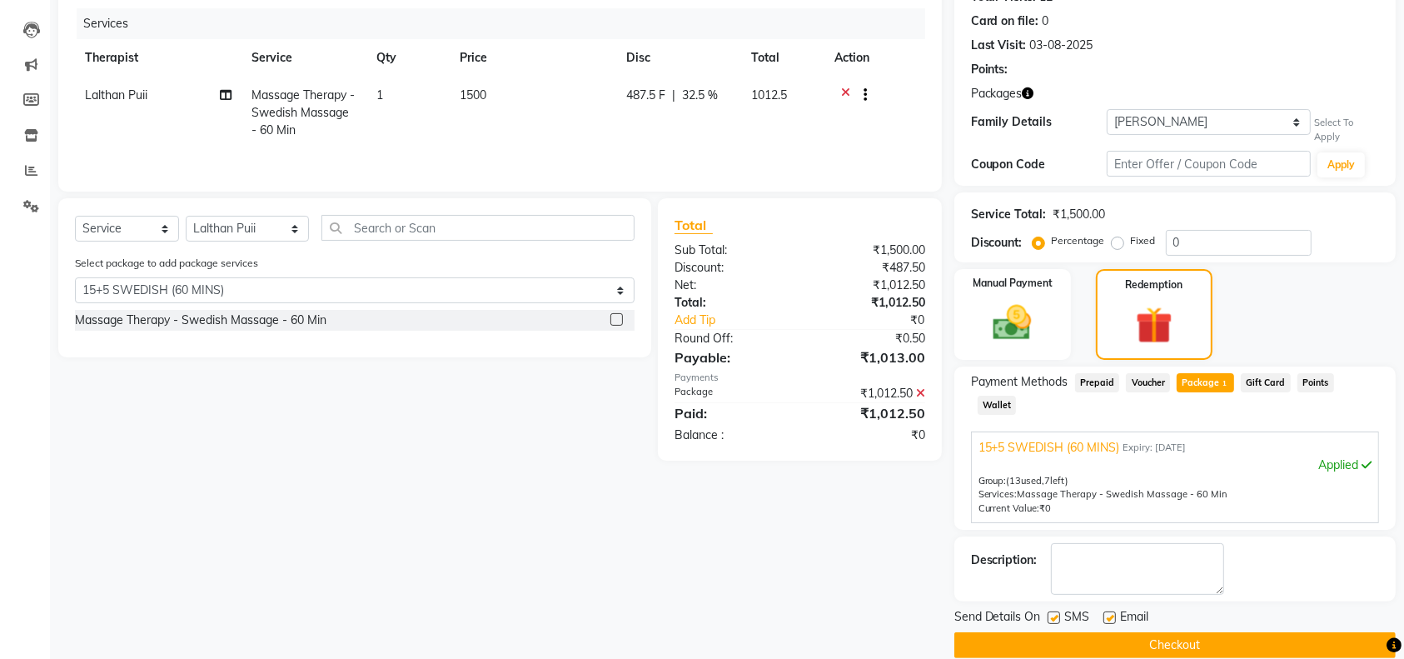
click at [1054, 611] on label at bounding box center [1054, 617] width 12 height 12
click at [1054, 613] on input "checkbox" at bounding box center [1053, 618] width 11 height 11
checkbox input "false"
click at [1110, 611] on label at bounding box center [1110, 617] width 12 height 12
click at [1110, 613] on input "checkbox" at bounding box center [1109, 618] width 11 height 11
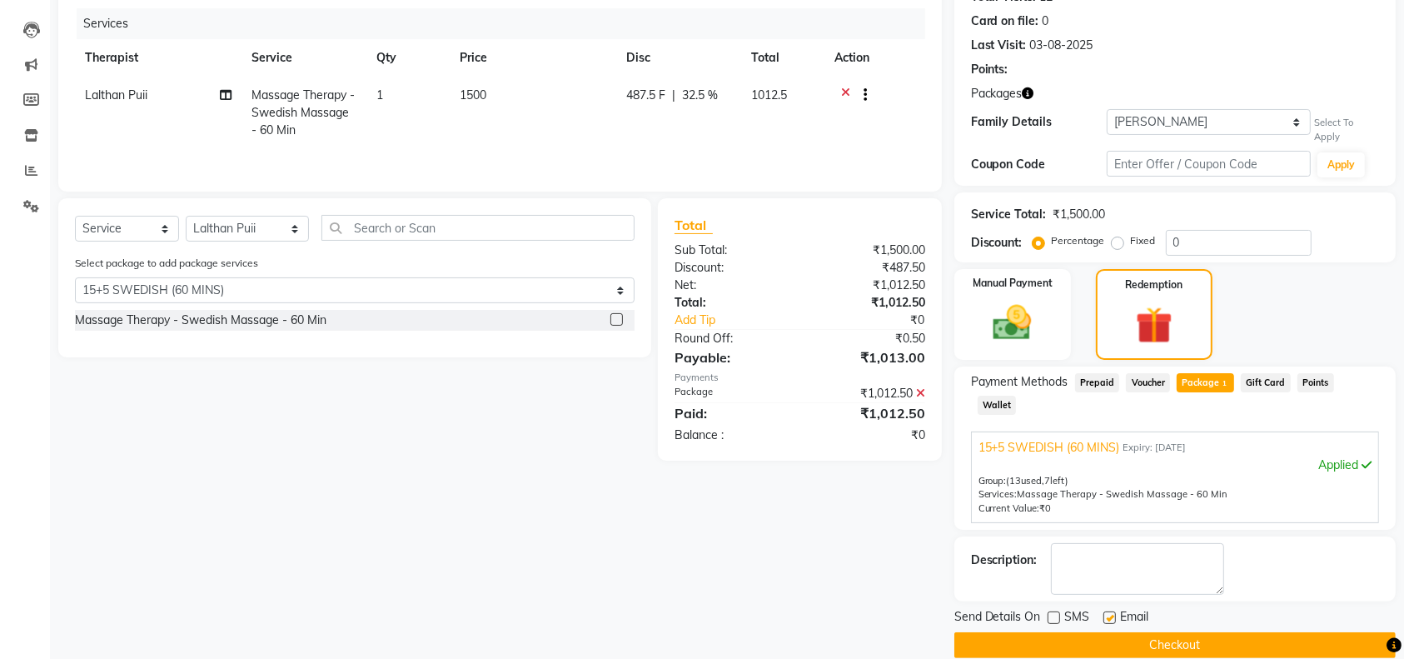
checkbox input "false"
click at [1167, 632] on button "Checkout" at bounding box center [1175, 645] width 441 height 26
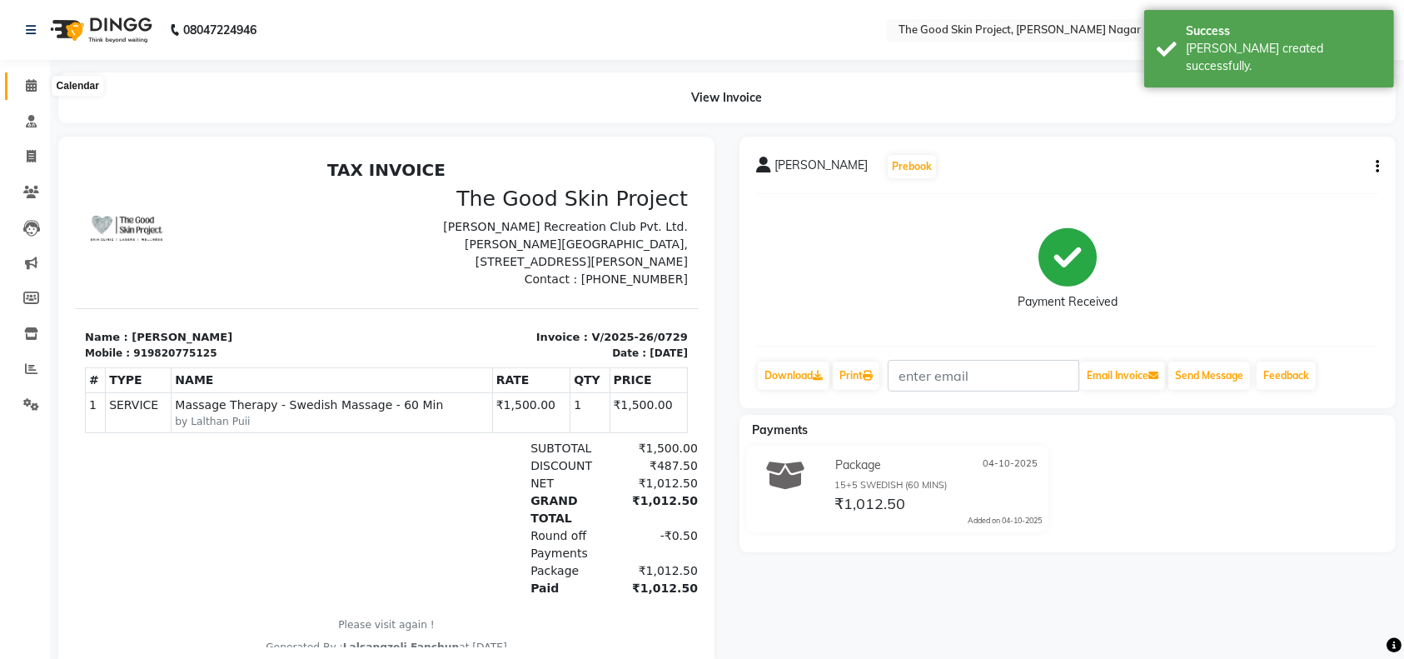
click at [23, 83] on span at bounding box center [31, 86] width 29 height 19
